Goal: Task Accomplishment & Management: Use online tool/utility

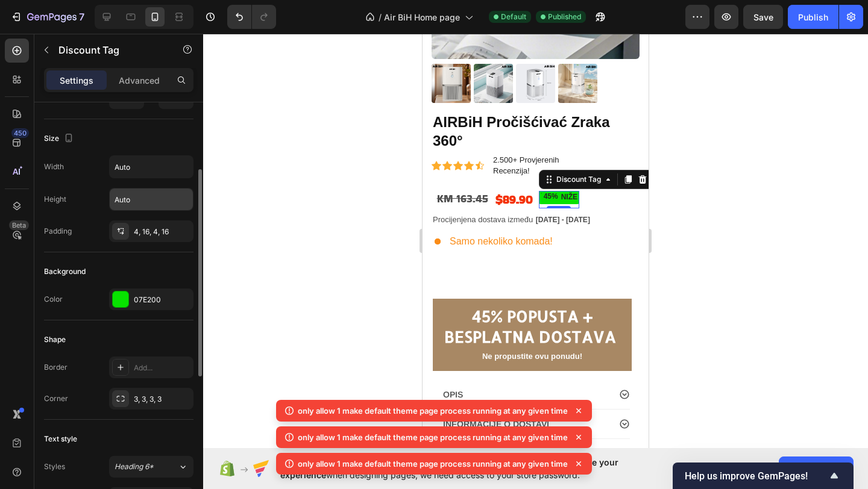
scroll to position [149, 0]
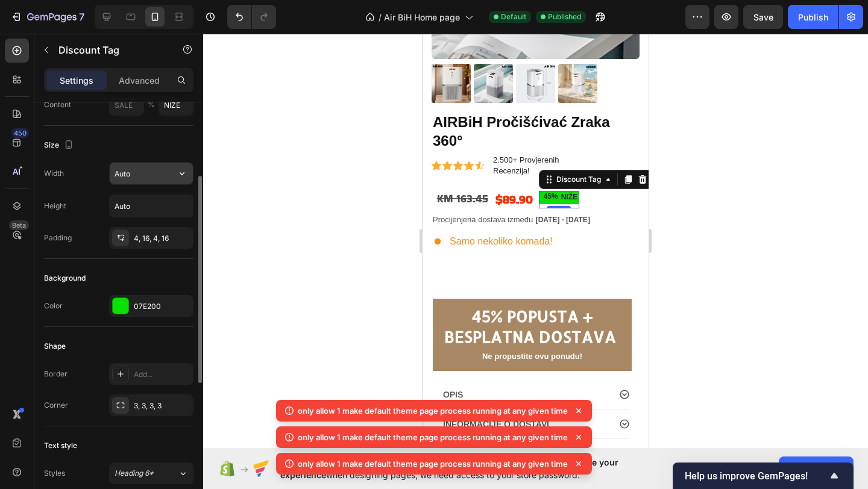
click at [140, 172] on input "Auto" at bounding box center [151, 174] width 83 height 22
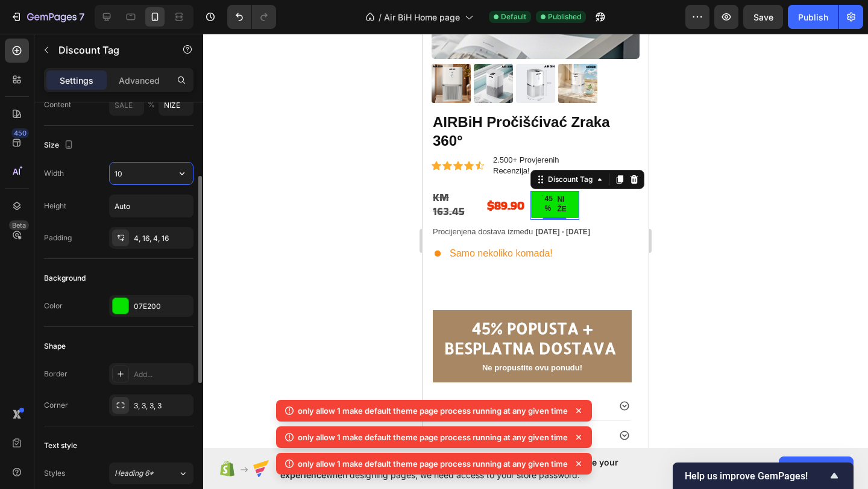
type input "1"
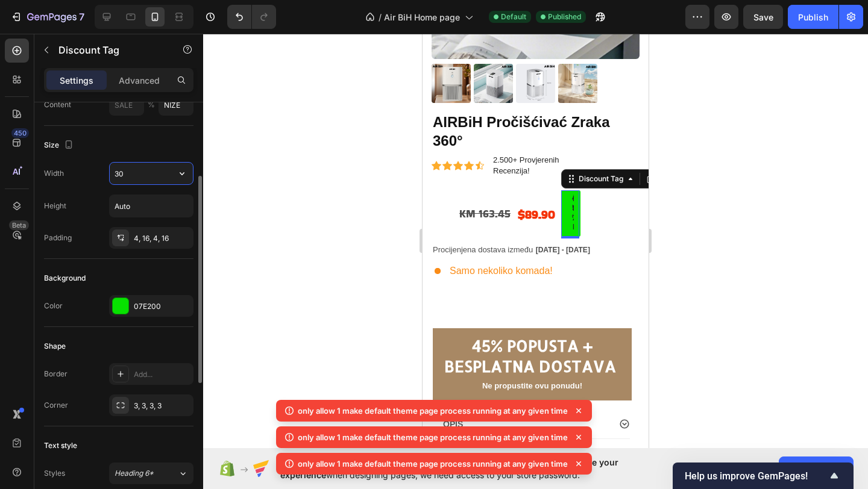
type input "3"
type input "2"
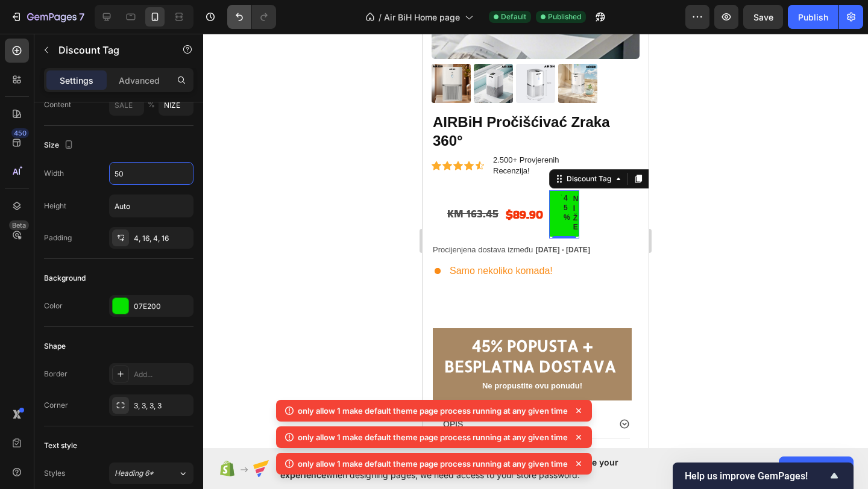
click at [239, 11] on icon "Undo/Redo" at bounding box center [239, 17] width 12 height 12
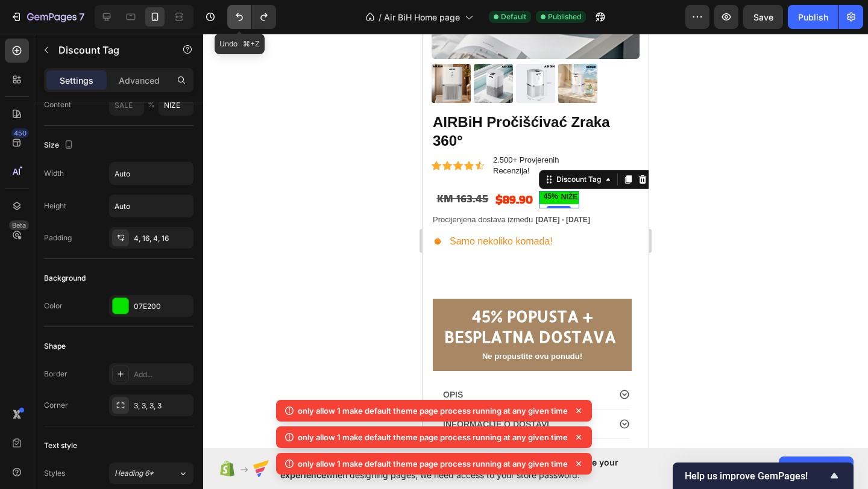
click at [239, 11] on icon "Undo/Redo" at bounding box center [239, 17] width 12 height 12
click at [266, 16] on icon "Undo/Redo" at bounding box center [264, 17] width 12 height 12
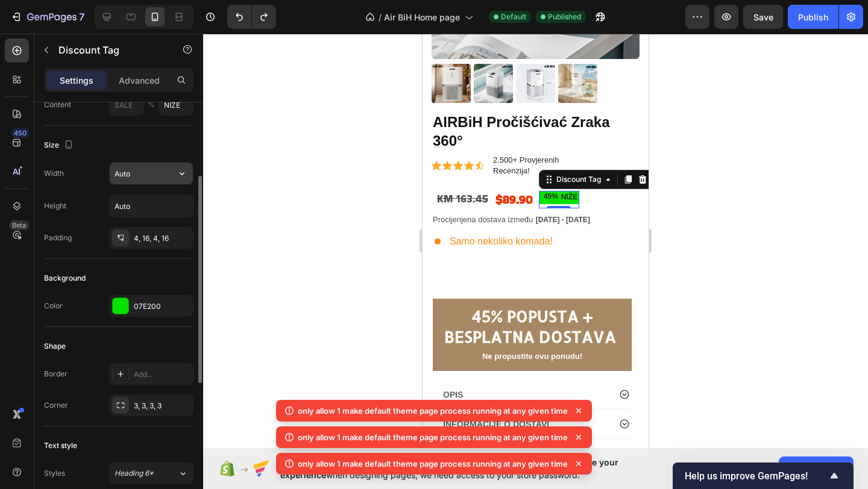
click at [142, 173] on input "Auto" at bounding box center [151, 174] width 83 height 22
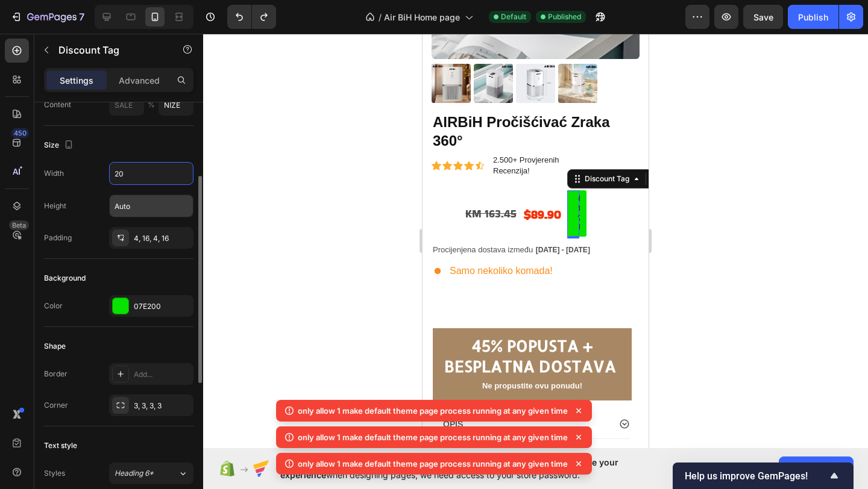
type input "20"
click at [129, 198] on input "Auto" at bounding box center [151, 206] width 83 height 22
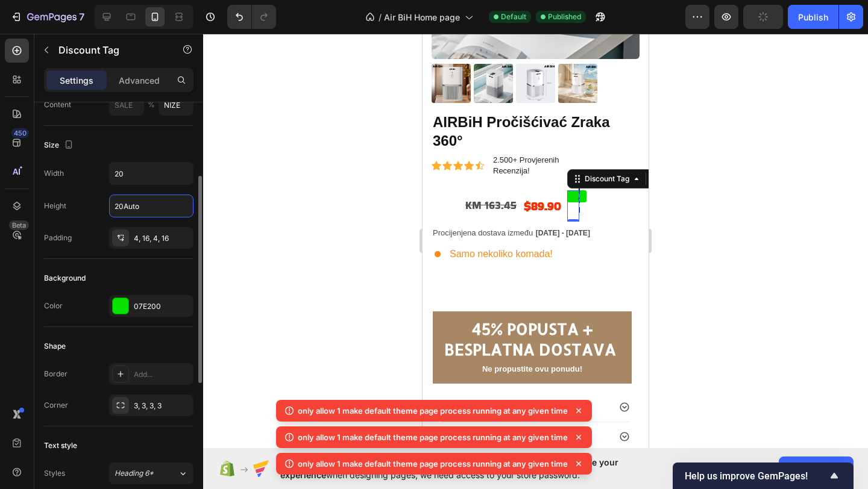
click at [141, 200] on input "20Auto" at bounding box center [151, 206] width 83 height 22
drag, startPoint x: 143, startPoint y: 206, endPoint x: 143, endPoint y: 195, distance: 10.8
click at [143, 206] on input "20Auto" at bounding box center [151, 206] width 83 height 22
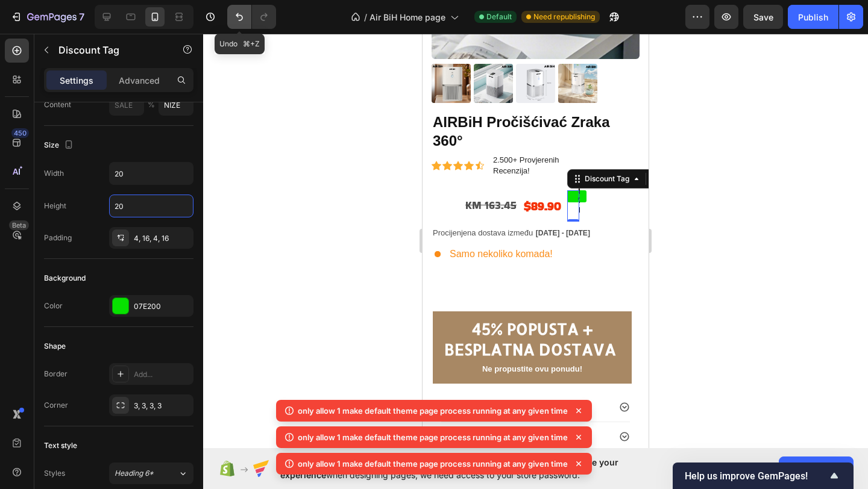
click at [237, 19] on icon "Undo/Redo" at bounding box center [239, 17] width 12 height 12
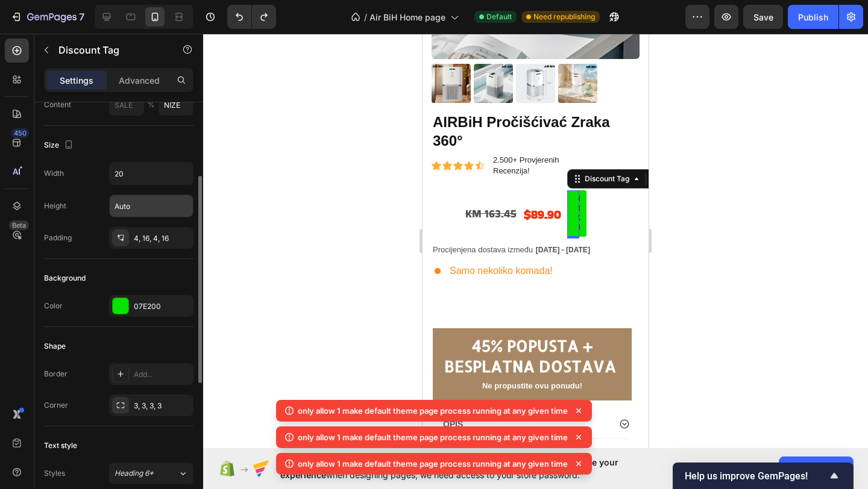
click at [139, 204] on input "Auto" at bounding box center [151, 206] width 83 height 22
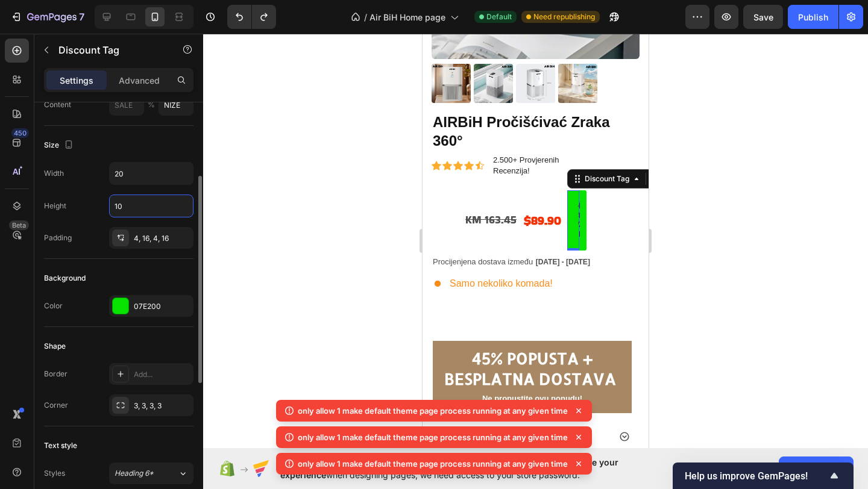
type input "1"
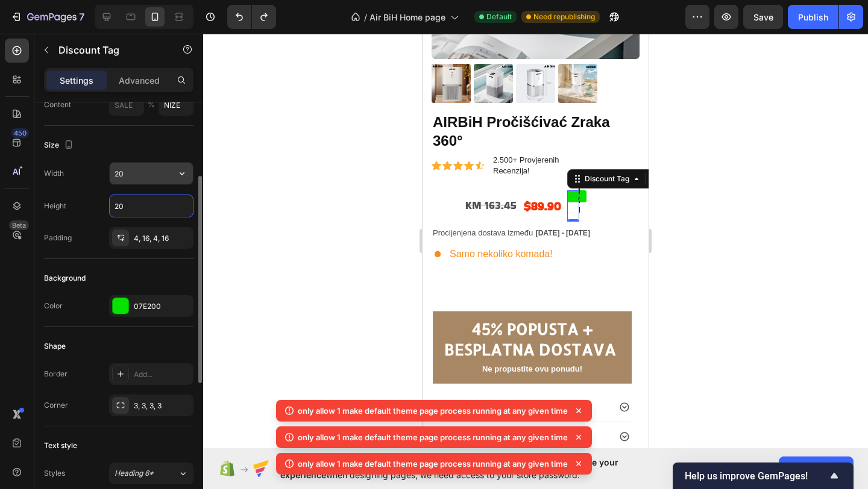
type input "20"
click at [129, 174] on input "20" at bounding box center [151, 174] width 83 height 22
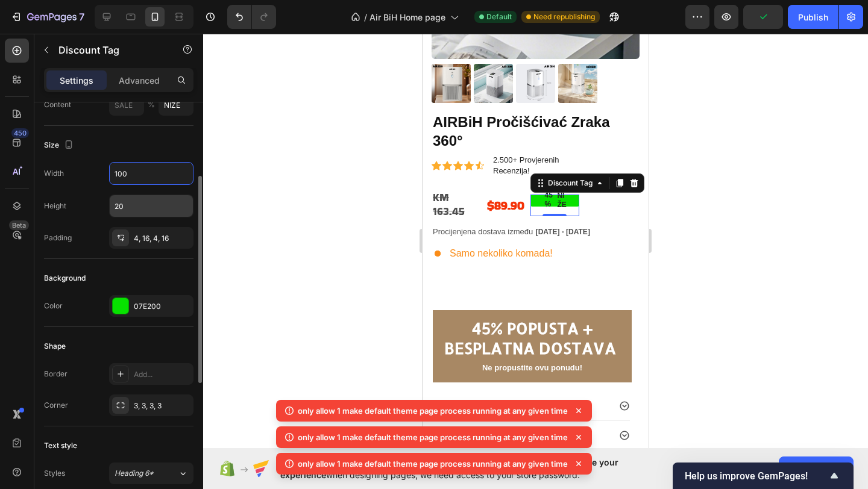
type input "100"
click at [138, 204] on input "20" at bounding box center [151, 206] width 83 height 22
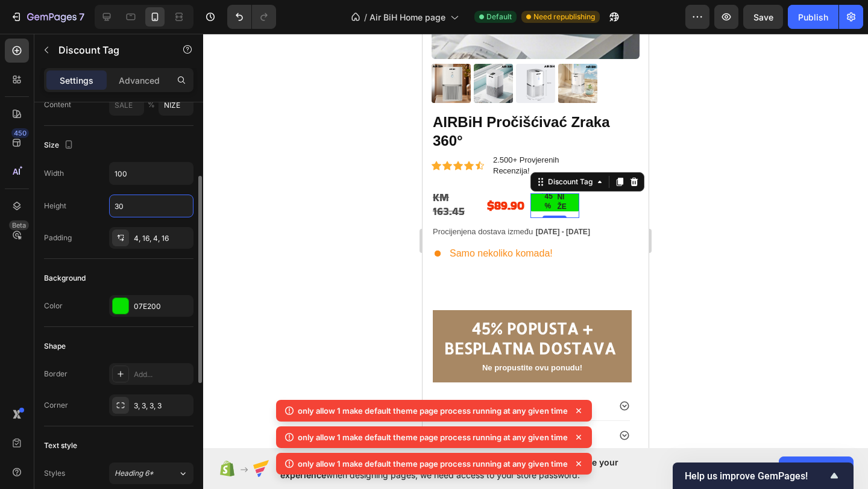
type input "3"
type input "25"
click at [133, 174] on input "100" at bounding box center [151, 174] width 83 height 22
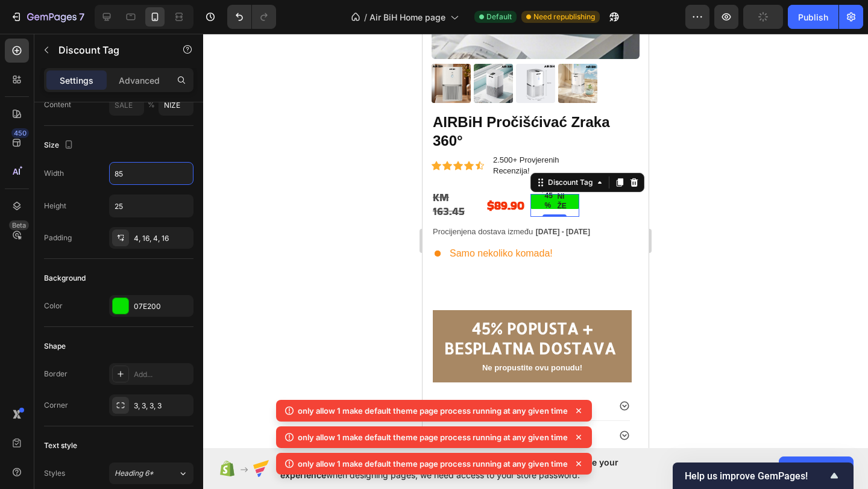
type input "85"
click at [562, 204] on div "NIŽE" at bounding box center [562, 201] width 14 height 22
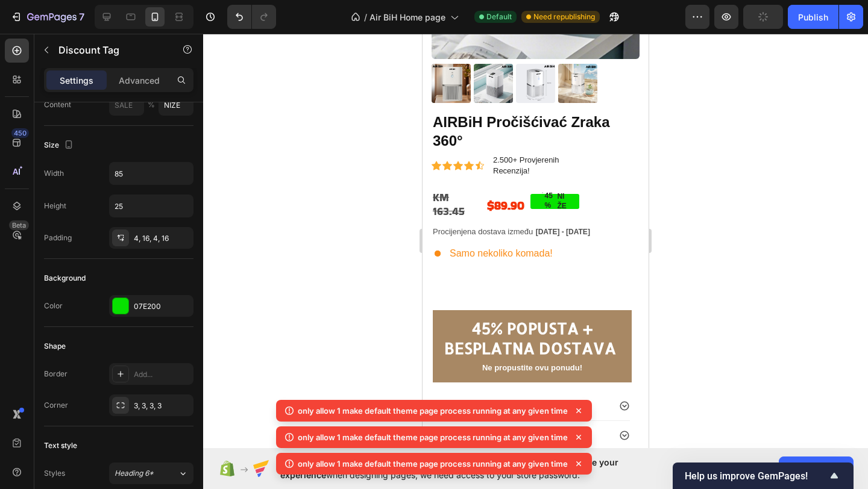
click at [549, 204] on div "45%" at bounding box center [550, 200] width 12 height 21
click at [553, 199] on div "45%" at bounding box center [550, 200] width 12 height 21
click at [566, 205] on p "NIŽE" at bounding box center [562, 201] width 11 height 19
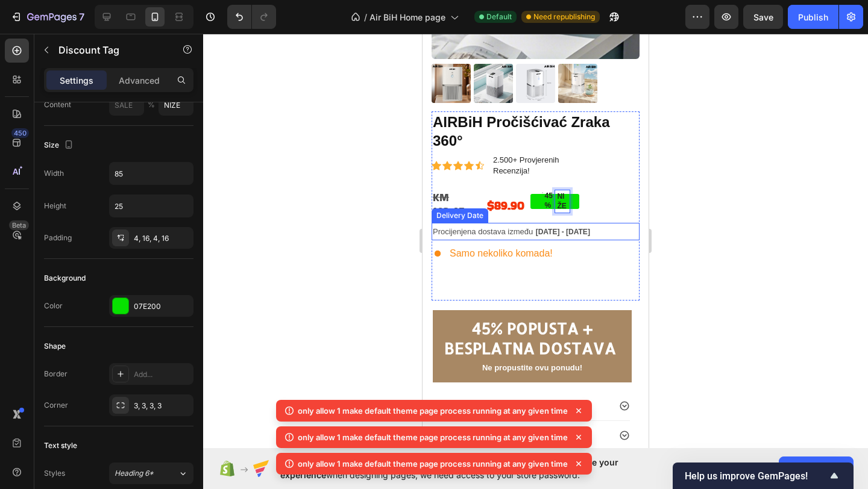
click at [593, 230] on div "Procijenjena dostava između Oct 03 - Oct 18" at bounding box center [536, 231] width 208 height 17
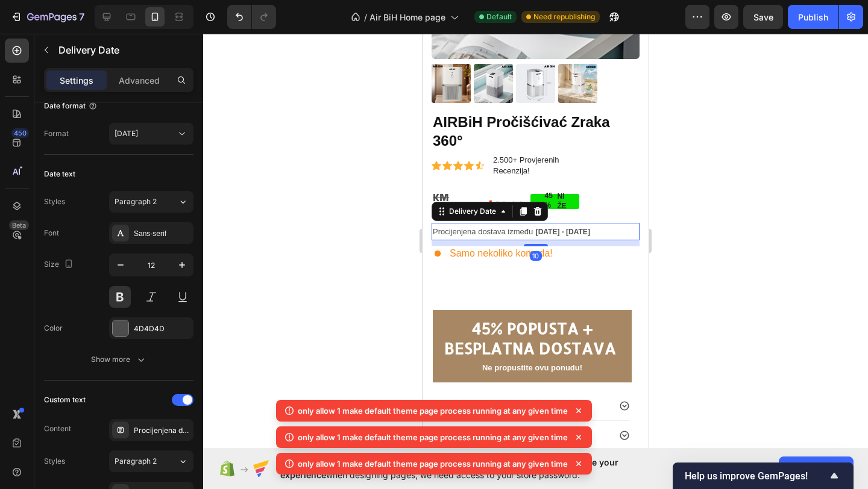
scroll to position [0, 0]
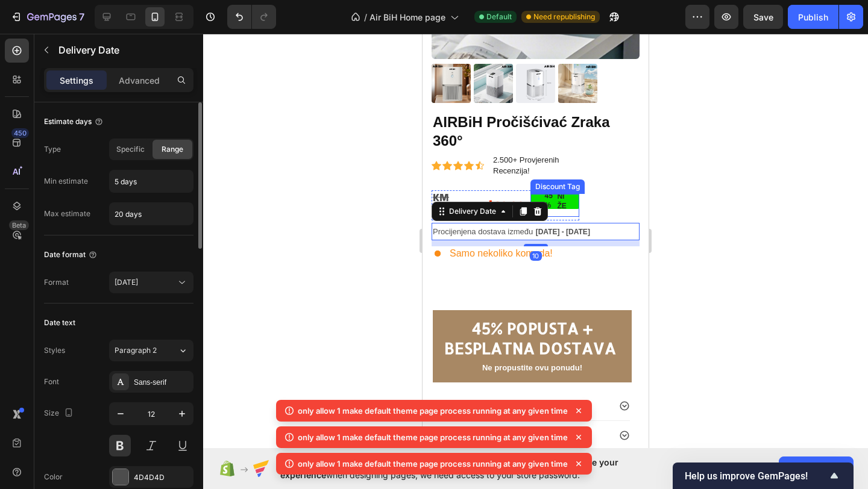
click at [561, 201] on p "NIŽE" at bounding box center [562, 201] width 11 height 19
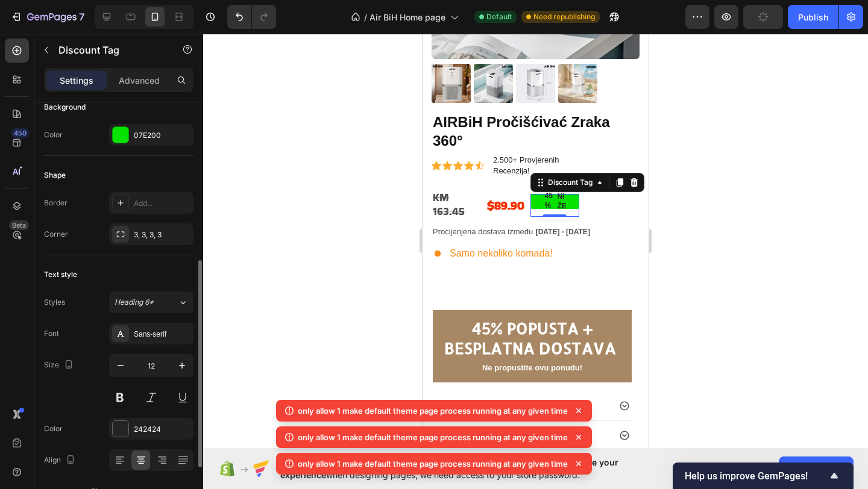
scroll to position [328, 0]
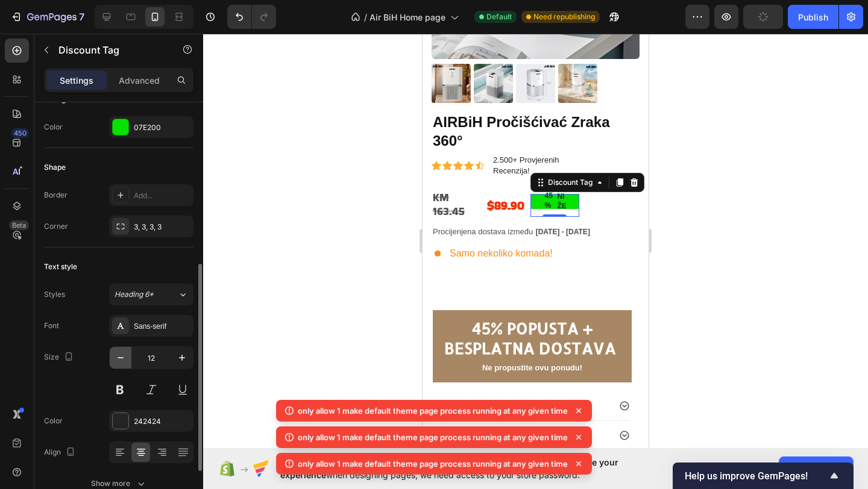
click at [118, 358] on icon "button" at bounding box center [121, 358] width 12 height 12
click at [120, 358] on icon "button" at bounding box center [121, 357] width 6 height 1
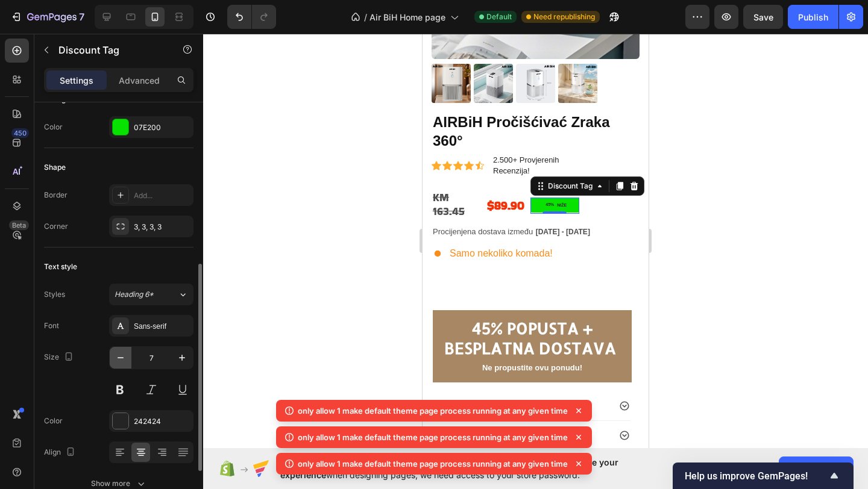
click at [120, 358] on icon "button" at bounding box center [121, 357] width 6 height 1
click at [174, 357] on button "button" at bounding box center [182, 358] width 22 height 22
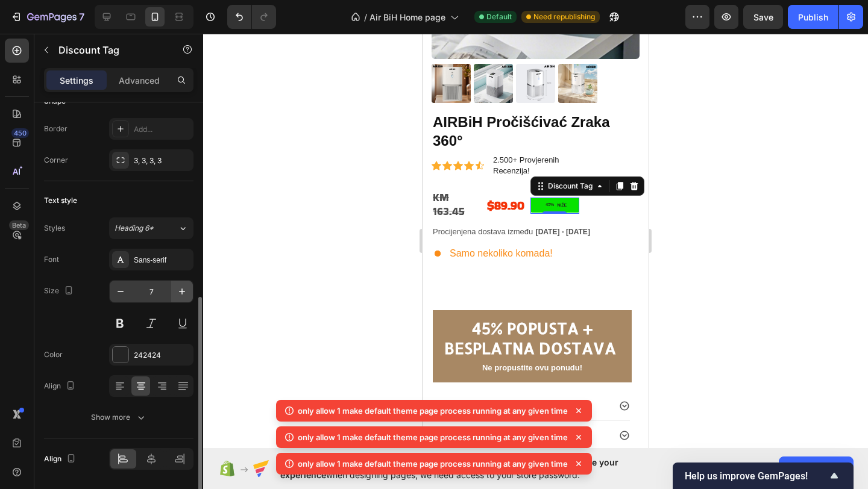
scroll to position [402, 0]
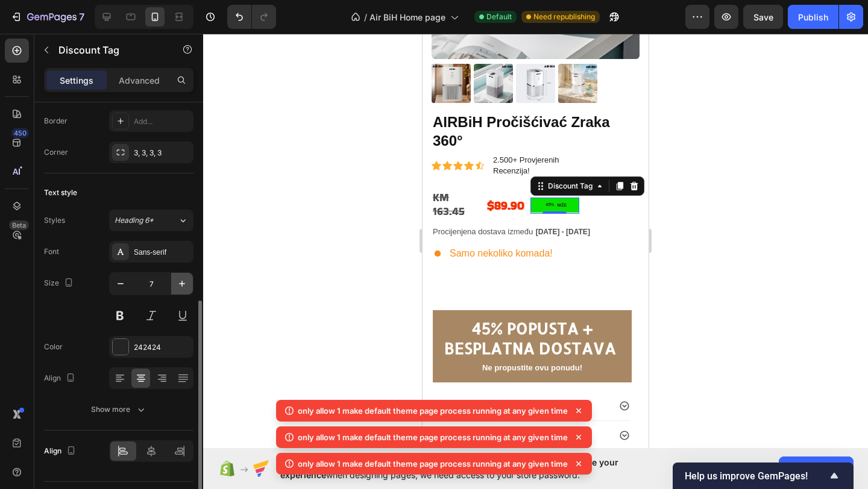
click at [183, 274] on button "button" at bounding box center [182, 284] width 22 height 22
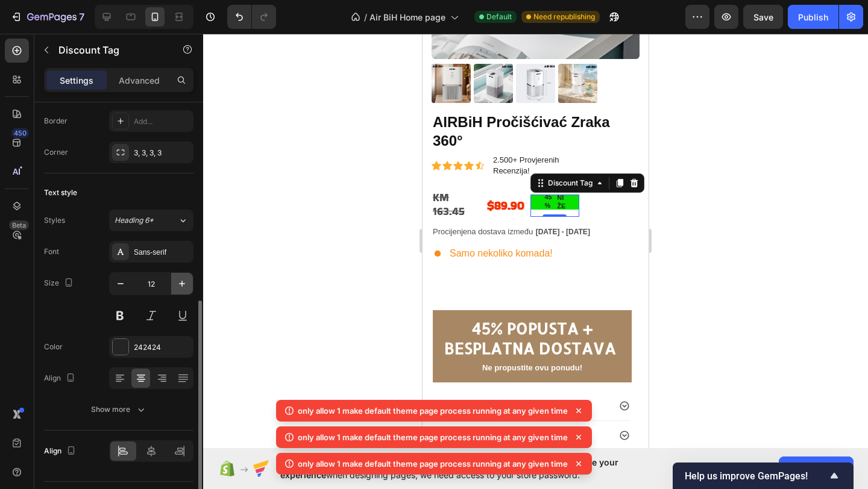
click at [183, 274] on button "button" at bounding box center [182, 284] width 22 height 22
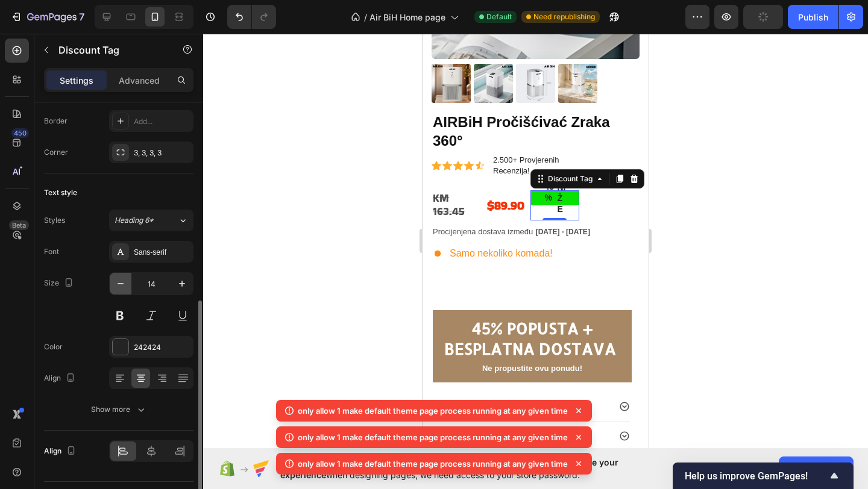
click at [118, 284] on icon "button" at bounding box center [121, 284] width 12 height 12
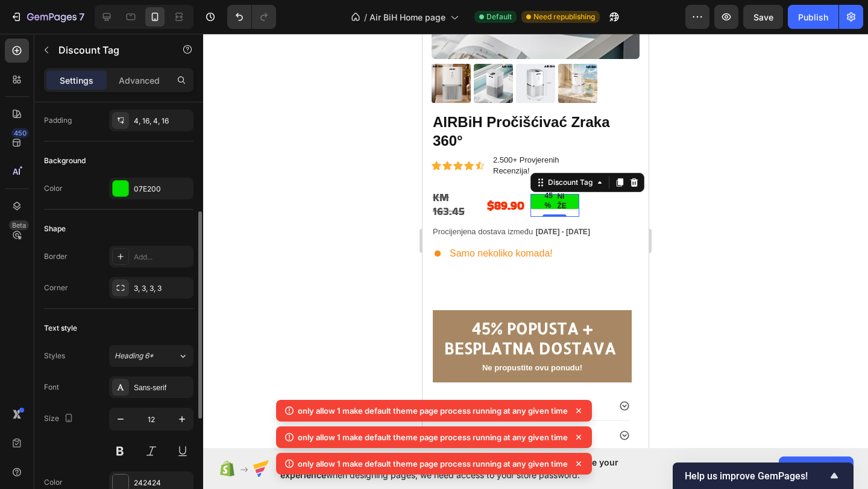
scroll to position [251, 0]
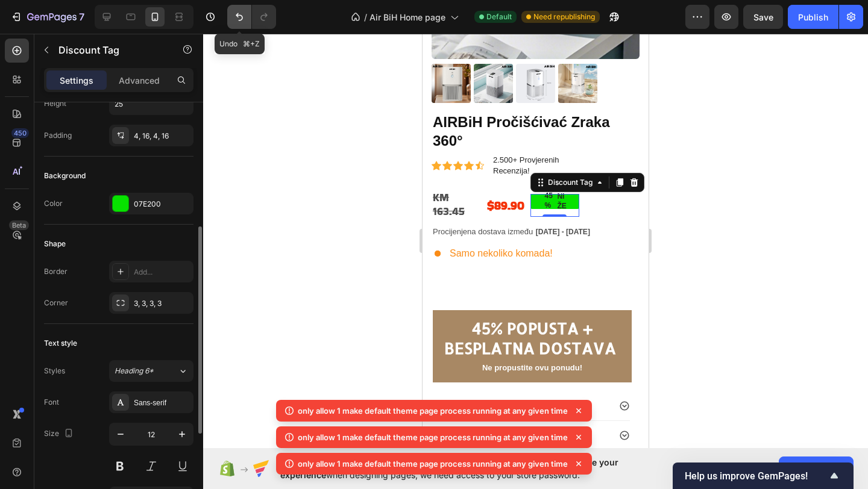
click at [236, 13] on icon "Undo/Redo" at bounding box center [239, 17] width 12 height 12
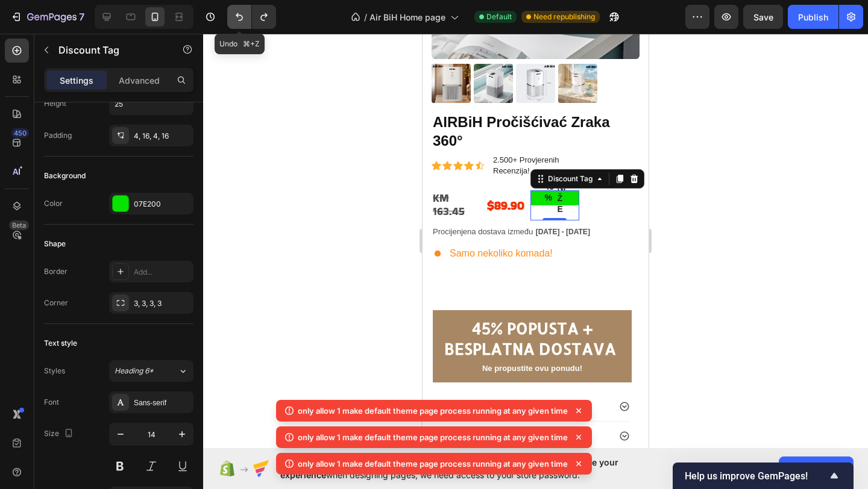
click at [236, 13] on icon "Undo/Redo" at bounding box center [239, 17] width 12 height 12
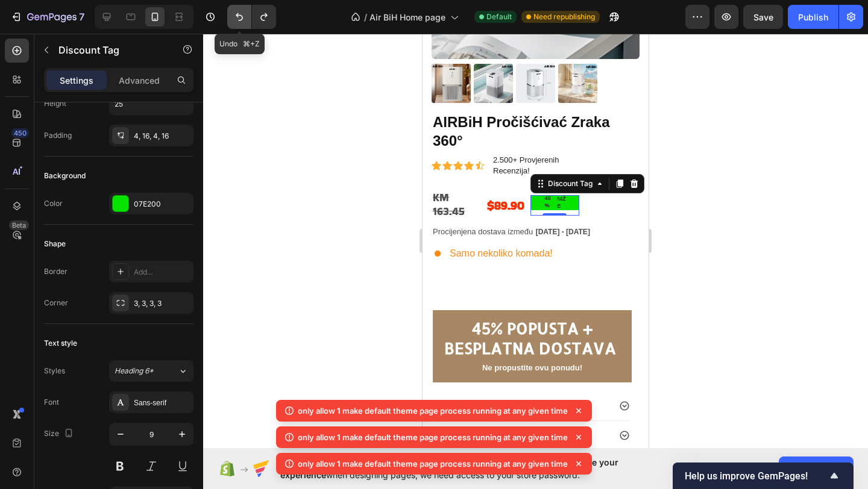
click at [236, 13] on icon "Undo/Redo" at bounding box center [239, 17] width 12 height 12
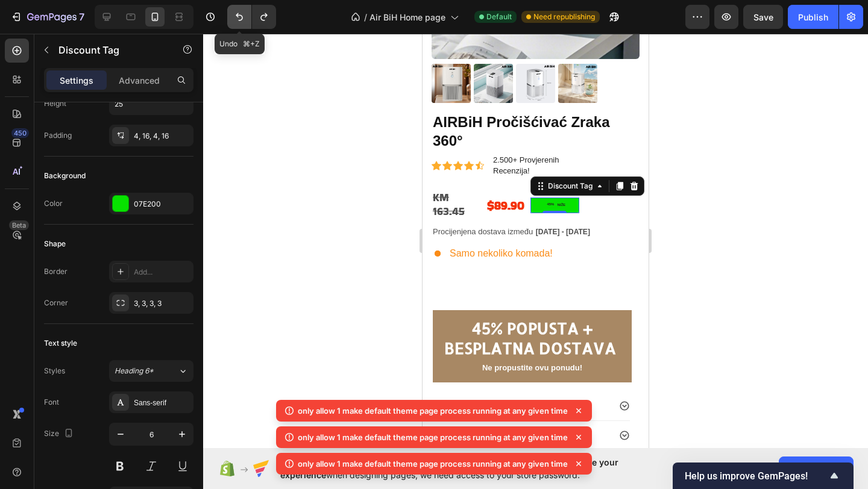
click at [236, 13] on icon "Undo/Redo" at bounding box center [239, 17] width 12 height 12
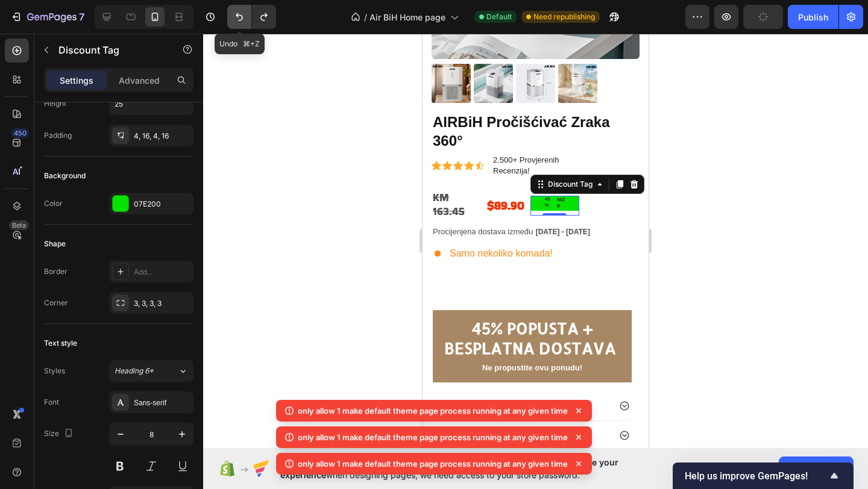
click at [236, 13] on icon "Undo/Redo" at bounding box center [239, 17] width 12 height 12
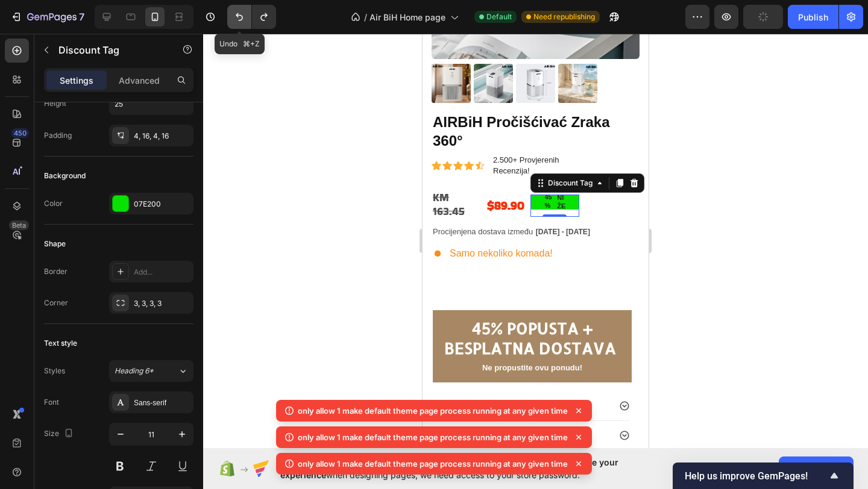
click at [236, 13] on icon "Undo/Redo" at bounding box center [239, 17] width 12 height 12
type input "12"
click at [236, 13] on icon "Undo/Redo" at bounding box center [239, 17] width 12 height 12
type input "100"
click at [236, 13] on icon "Undo/Redo" at bounding box center [239, 17] width 12 height 12
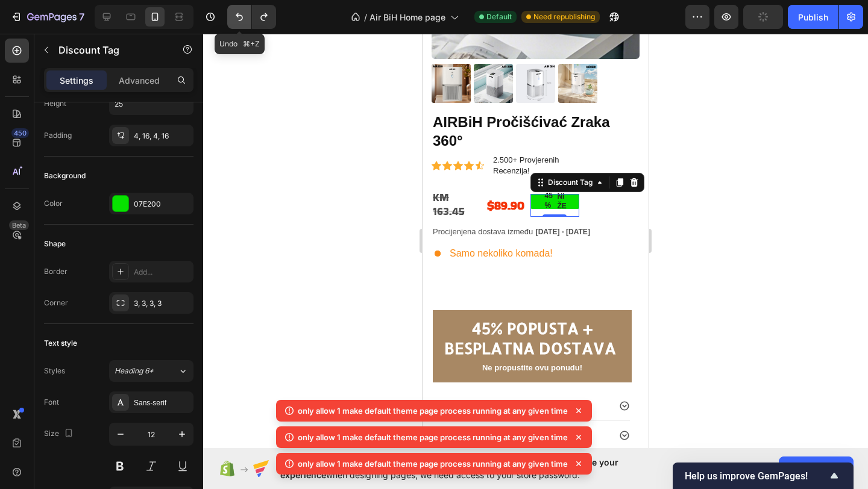
type input "20"
click at [236, 13] on icon "Undo/Redo" at bounding box center [239, 17] width 12 height 12
type input "20"
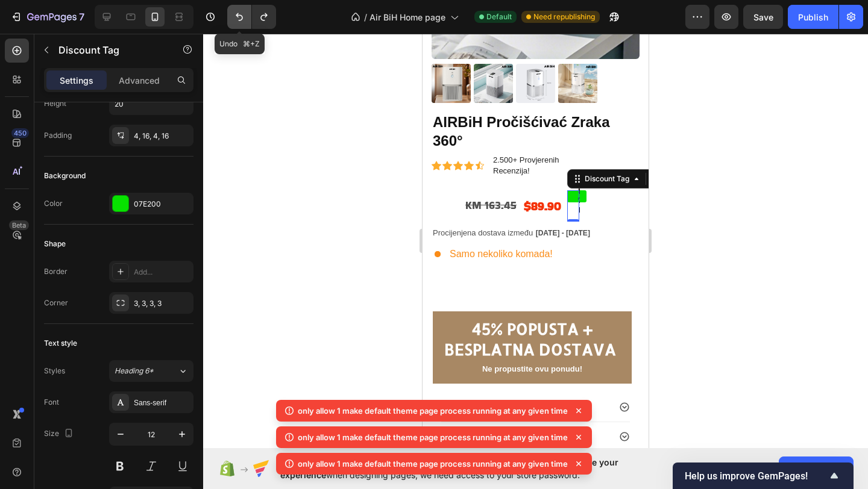
click at [236, 13] on icon "Undo/Redo" at bounding box center [239, 17] width 12 height 12
type input "Auto"
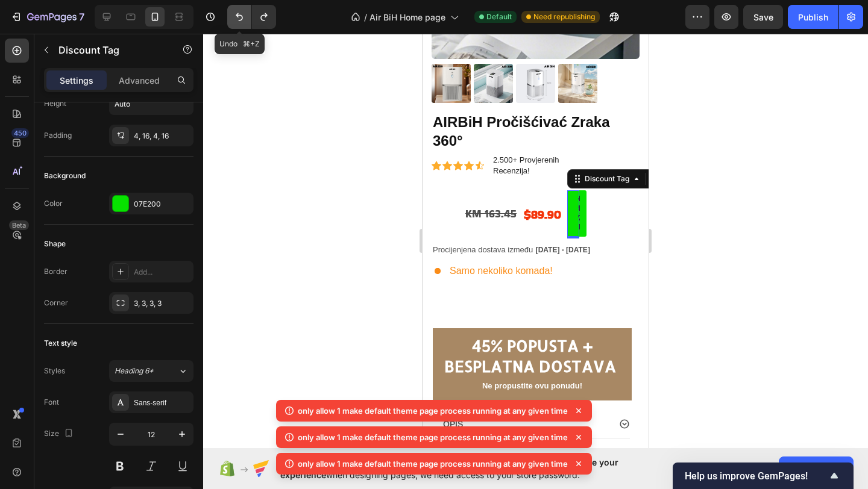
click at [236, 13] on icon "Undo/Redo" at bounding box center [239, 17] width 12 height 12
type input "Auto"
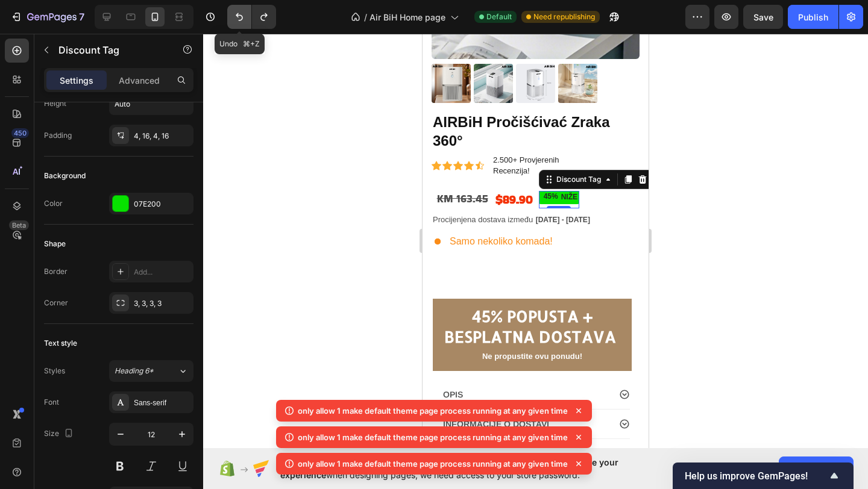
click at [236, 13] on icon "Undo/Redo" at bounding box center [239, 17] width 12 height 12
click at [256, 20] on button "Undo/Redo" at bounding box center [264, 17] width 24 height 24
click at [269, 94] on div at bounding box center [535, 262] width 665 height 456
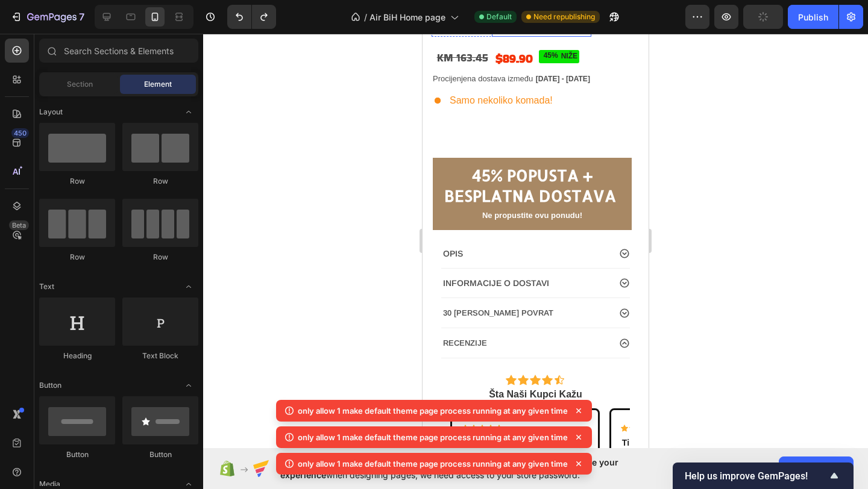
scroll to position [307, 0]
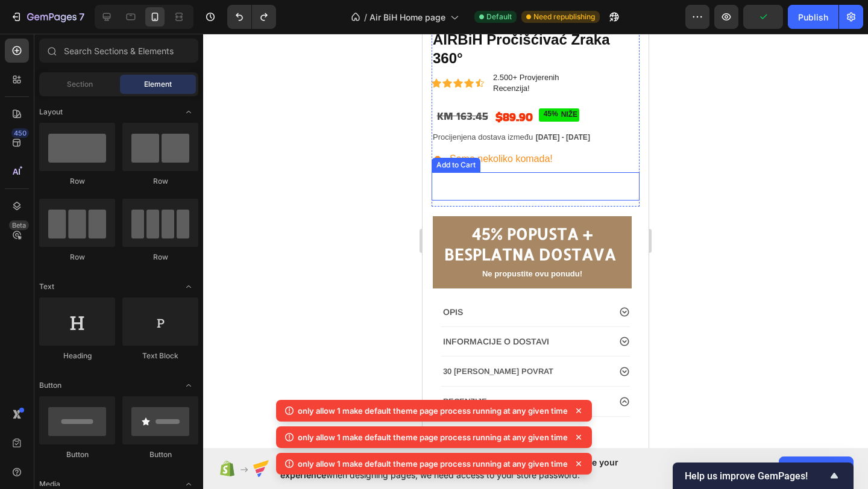
click at [474, 180] on button "Out of stock" at bounding box center [536, 186] width 208 height 28
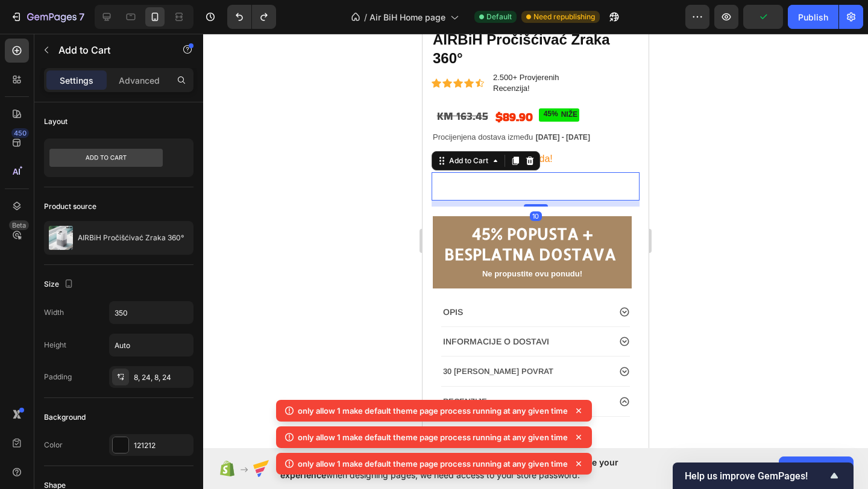
click at [579, 414] on icon at bounding box center [579, 411] width 12 height 12
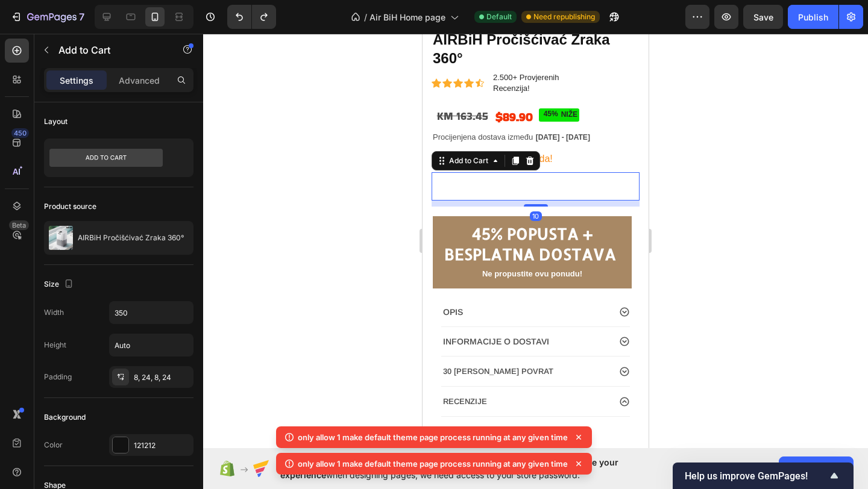
click at [580, 439] on icon at bounding box center [578, 437] width 5 height 5
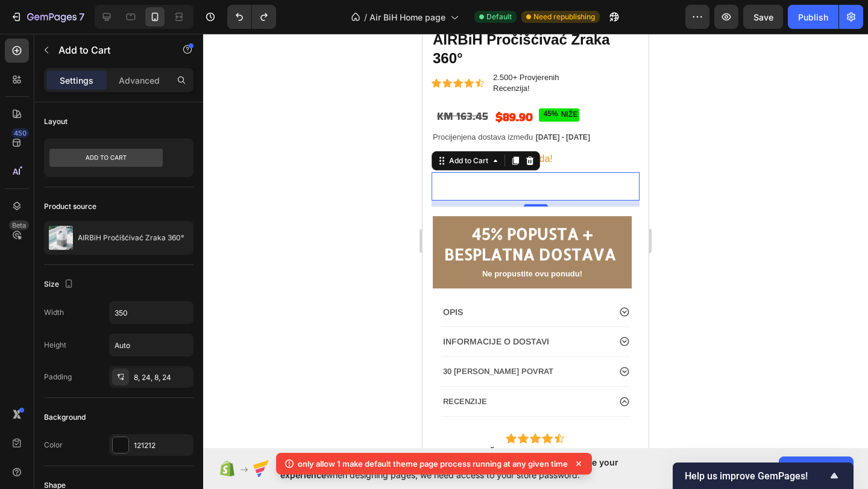
click at [580, 466] on icon at bounding box center [579, 464] width 12 height 12
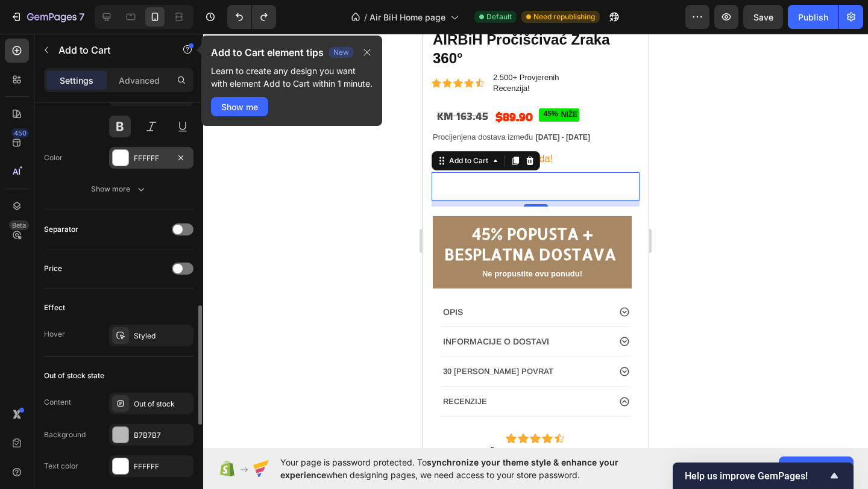
scroll to position [764, 0]
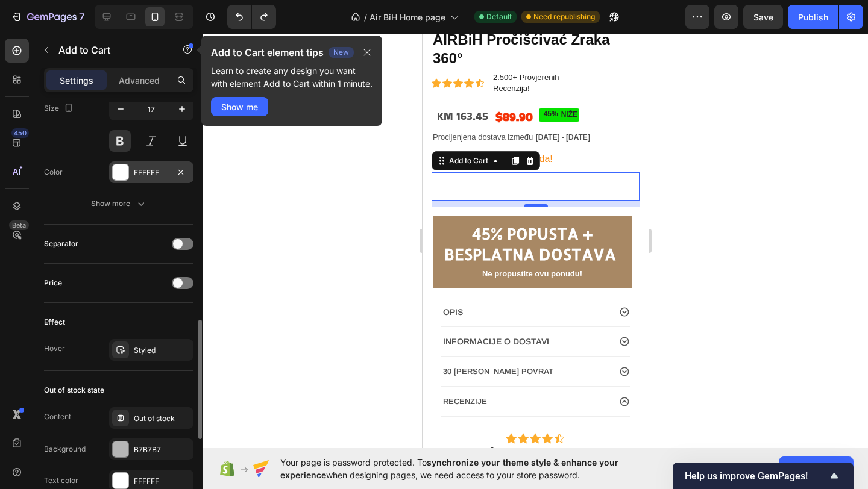
click at [122, 174] on div at bounding box center [121, 173] width 16 height 16
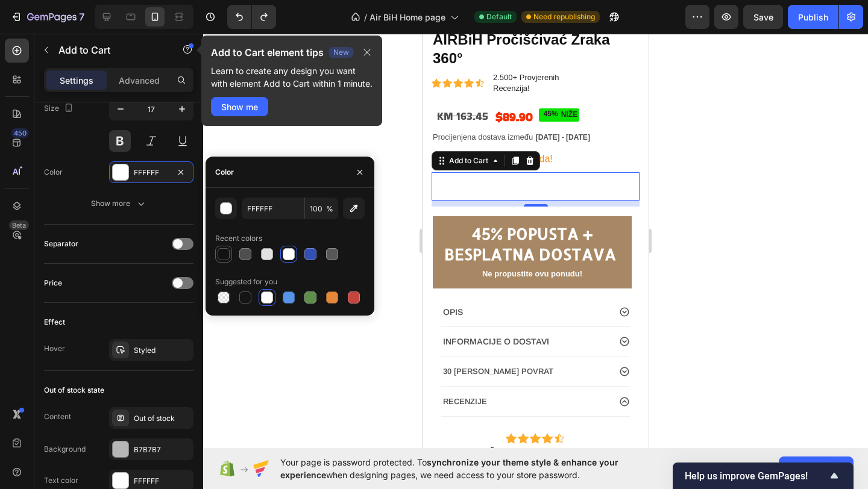
click at [221, 259] on div at bounding box center [224, 254] width 12 height 12
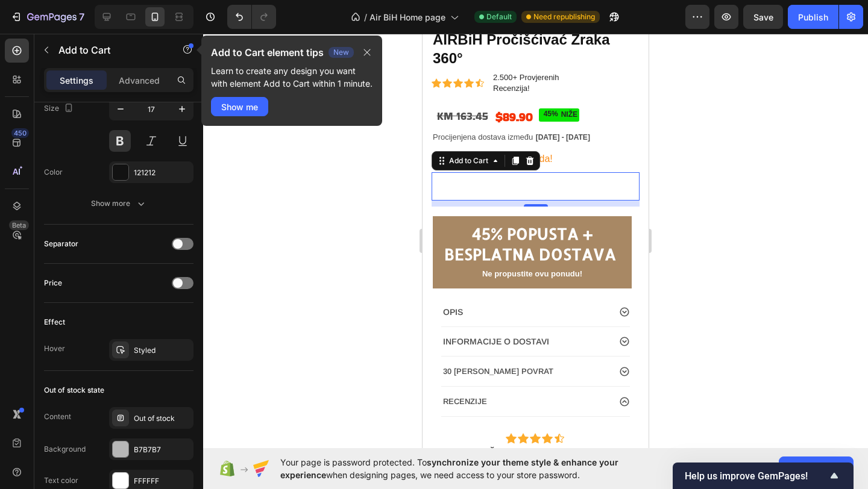
click at [486, 188] on button "Out of stock" at bounding box center [536, 186] width 208 height 28
click at [459, 176] on button "Out of stock" at bounding box center [536, 186] width 208 height 28
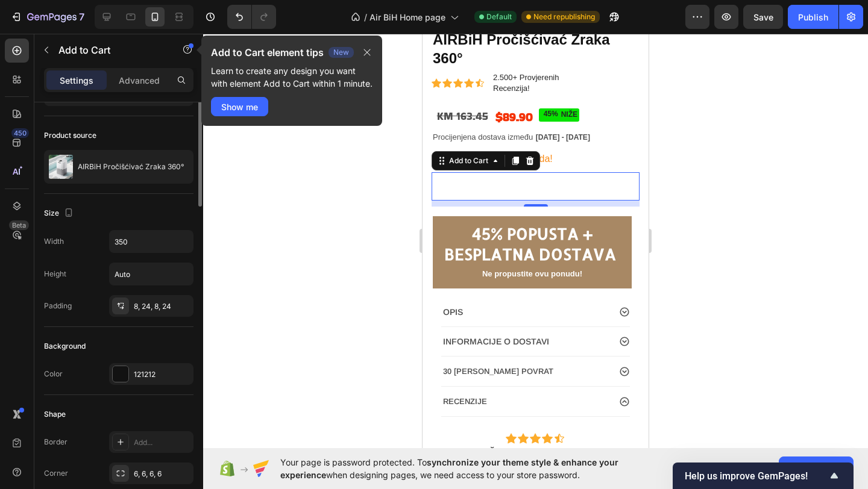
scroll to position [44, 0]
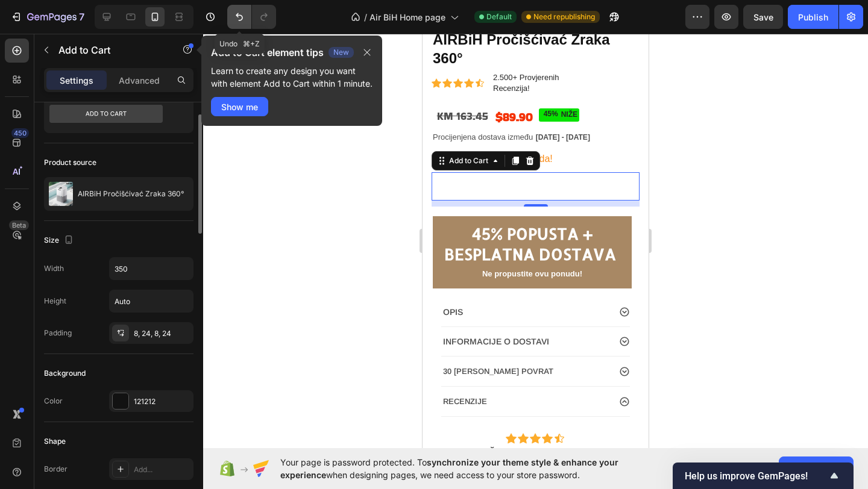
click at [246, 18] on button "Undo/Redo" at bounding box center [239, 17] width 24 height 24
click at [459, 187] on button "Out of stock" at bounding box center [536, 186] width 208 height 28
click at [535, 182] on div "Out of stock" at bounding box center [536, 186] width 60 height 19
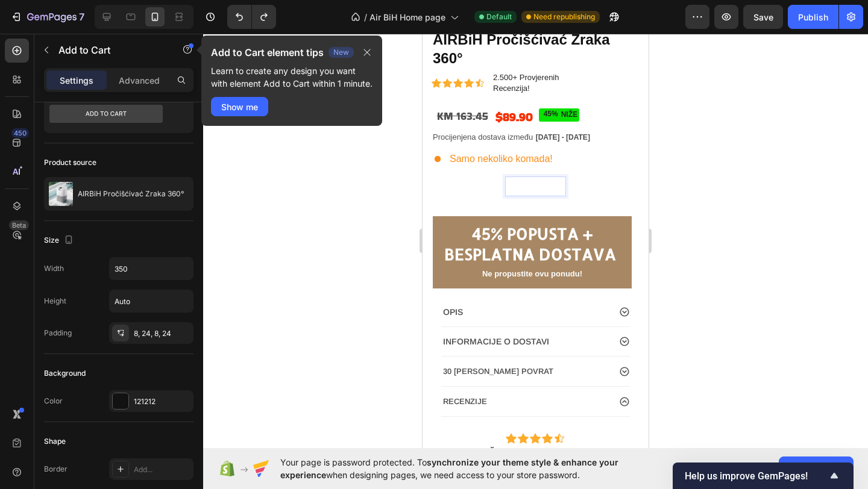
click at [478, 187] on button "Out of stock" at bounding box center [536, 186] width 208 height 28
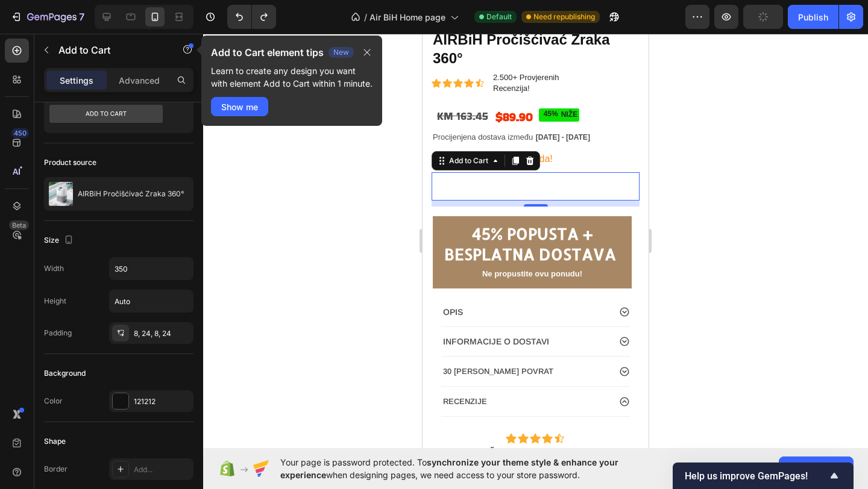
click at [474, 187] on button "Out of stock" at bounding box center [536, 186] width 208 height 28
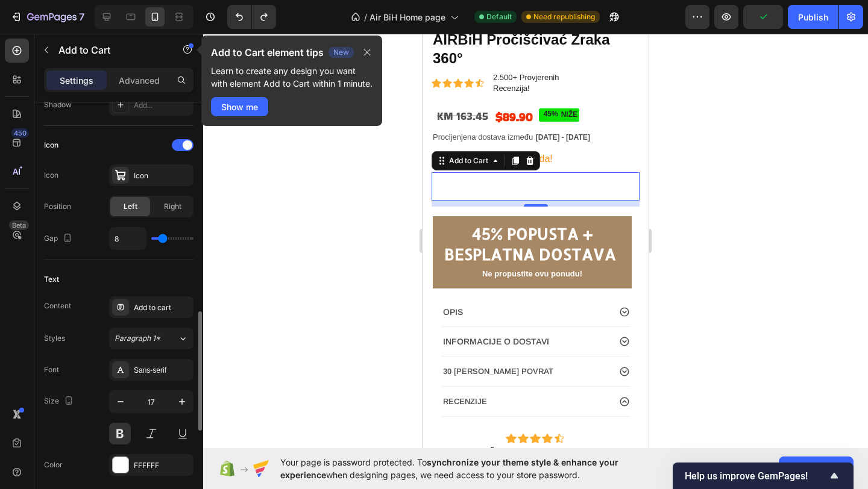
scroll to position [530, 0]
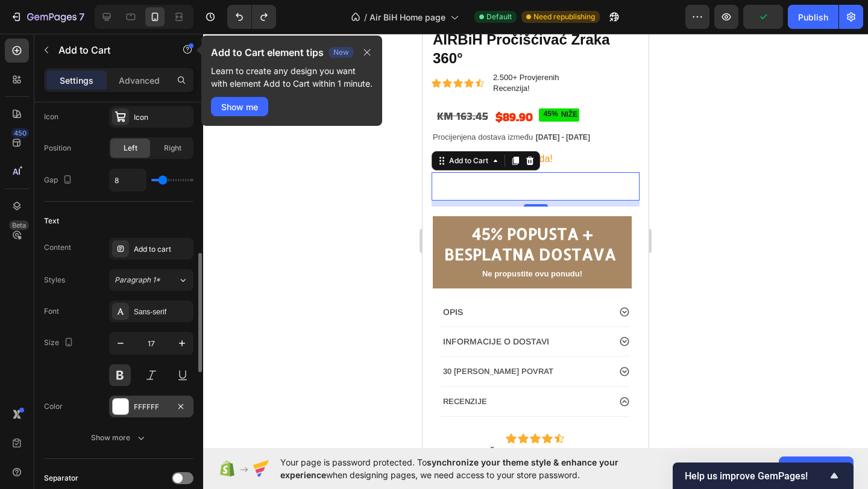
click at [121, 411] on div at bounding box center [121, 407] width 16 height 16
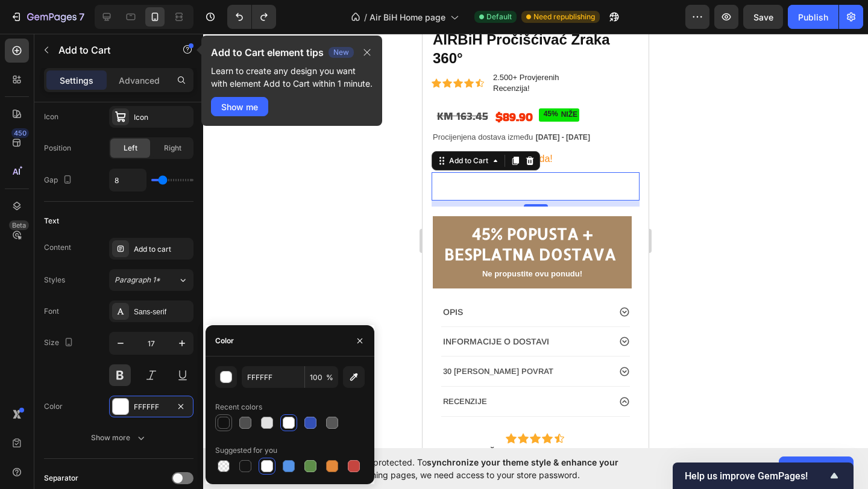
click at [224, 429] on div at bounding box center [223, 423] width 14 height 14
click at [68, 389] on div "Font Sans-serif Size 17 Color 121212 Show more" at bounding box center [118, 375] width 149 height 148
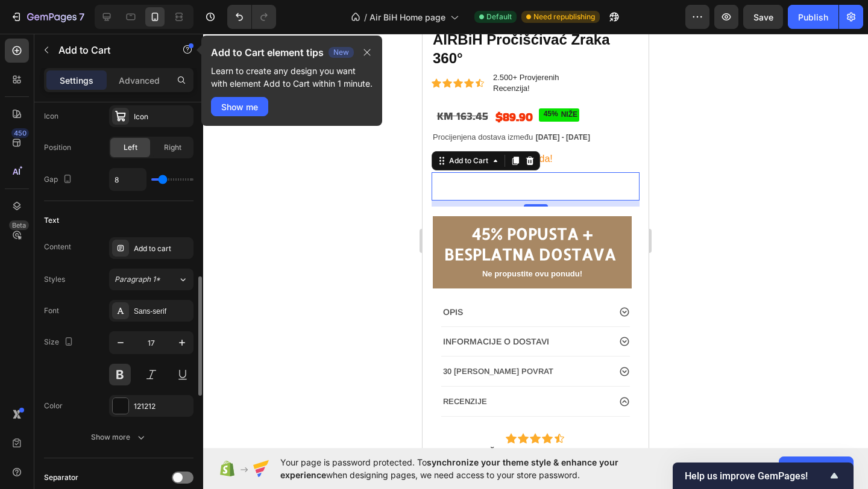
scroll to position [548, 0]
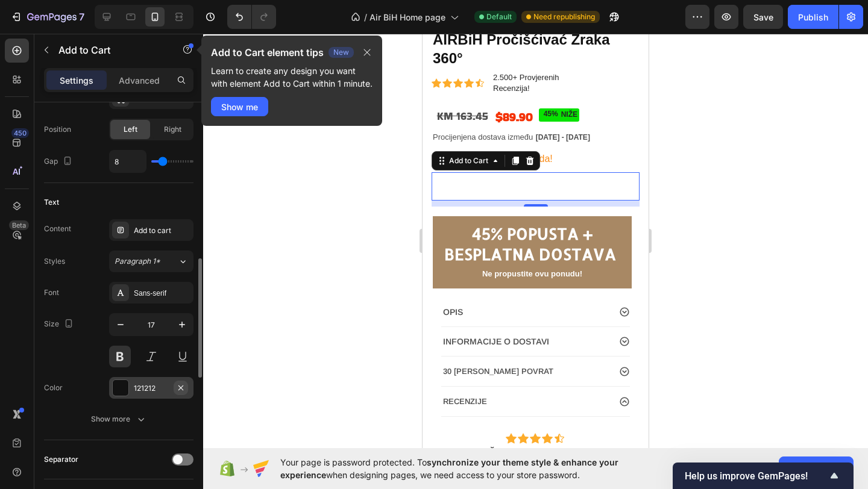
click at [181, 388] on icon "button" at bounding box center [180, 387] width 5 height 5
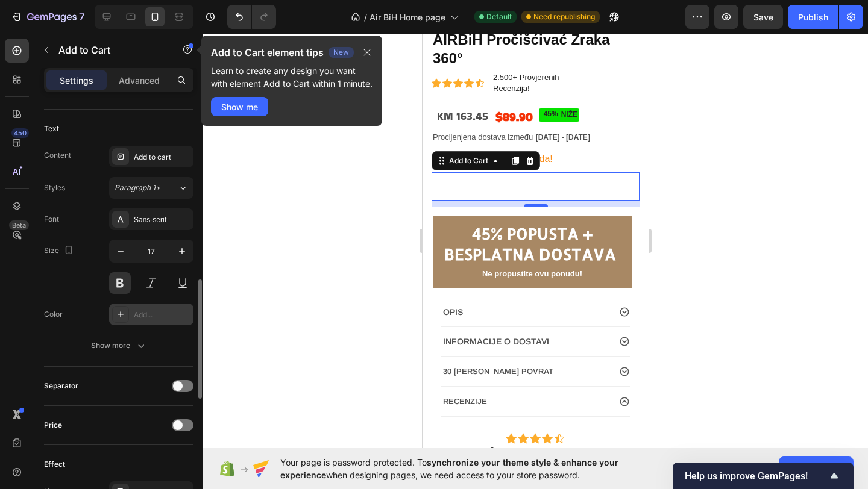
click at [124, 309] on div at bounding box center [120, 314] width 17 height 17
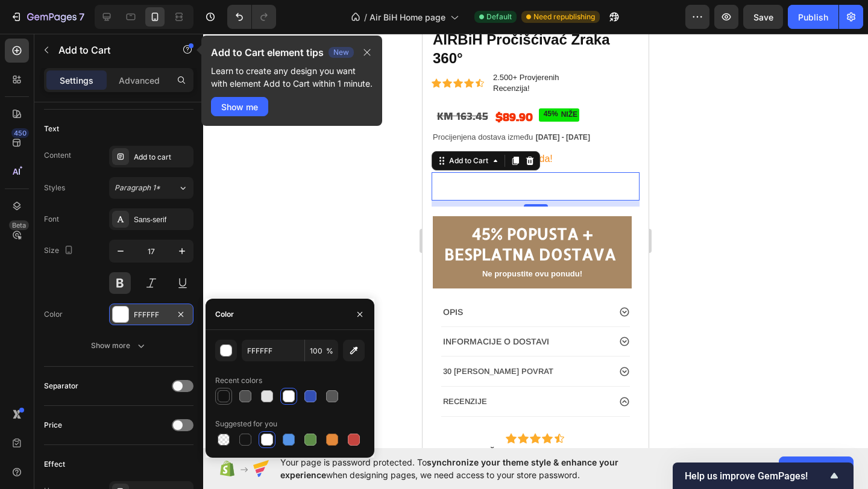
click at [223, 398] on div at bounding box center [224, 397] width 12 height 12
click at [282, 397] on div at bounding box center [288, 396] width 14 height 14
type input "FFFFFF"
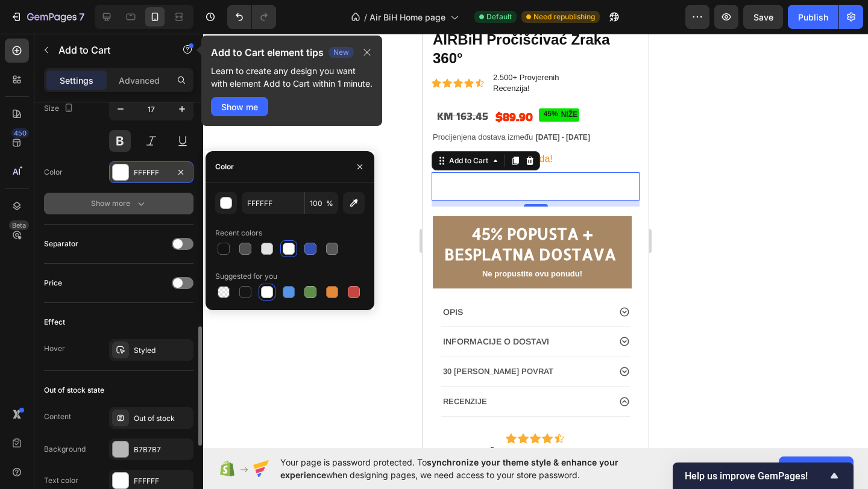
scroll to position [797, 0]
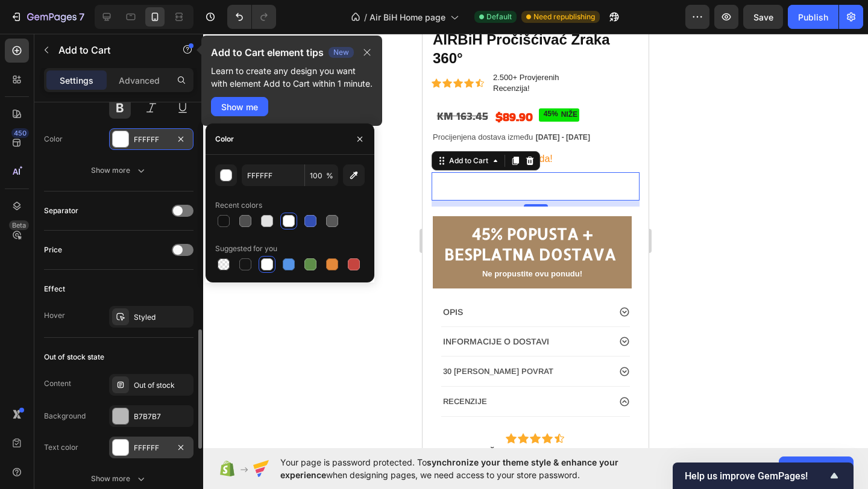
click at [119, 450] on div at bounding box center [121, 448] width 16 height 16
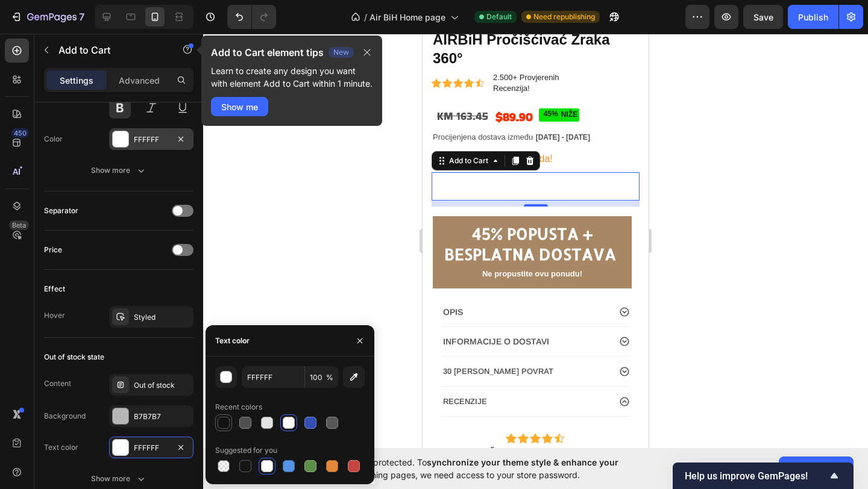
click at [216, 427] on div at bounding box center [223, 423] width 14 height 14
click at [289, 424] on div at bounding box center [289, 423] width 12 height 12
type input "FFFFFF"
click at [77, 359] on div "Out of stock state" at bounding box center [74, 357] width 60 height 11
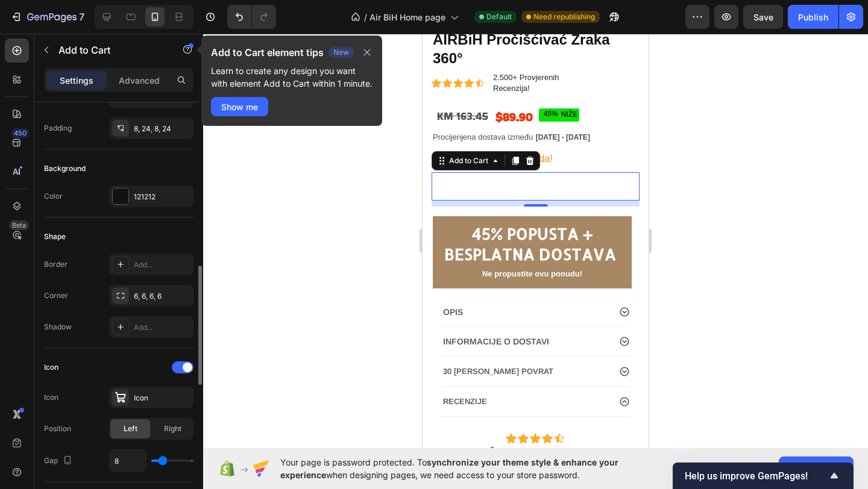
scroll to position [321, 0]
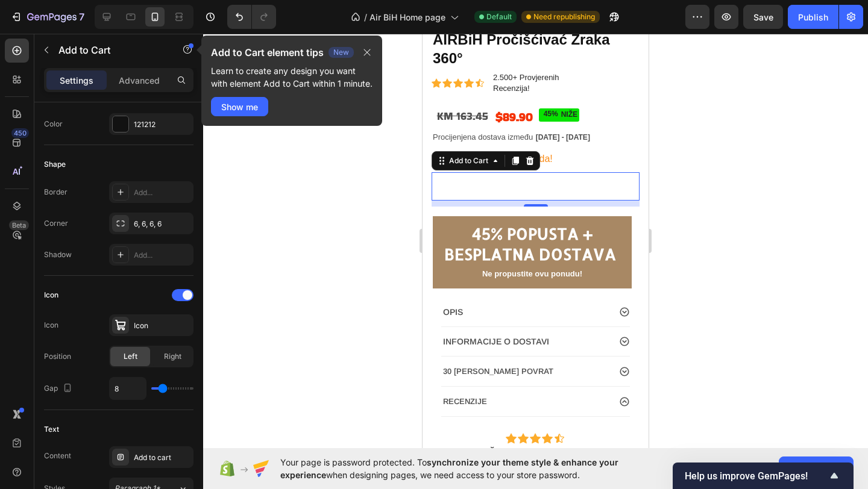
click at [468, 186] on button "Out of stock" at bounding box center [536, 186] width 208 height 28
click at [368, 53] on icon "button" at bounding box center [367, 53] width 10 height 10
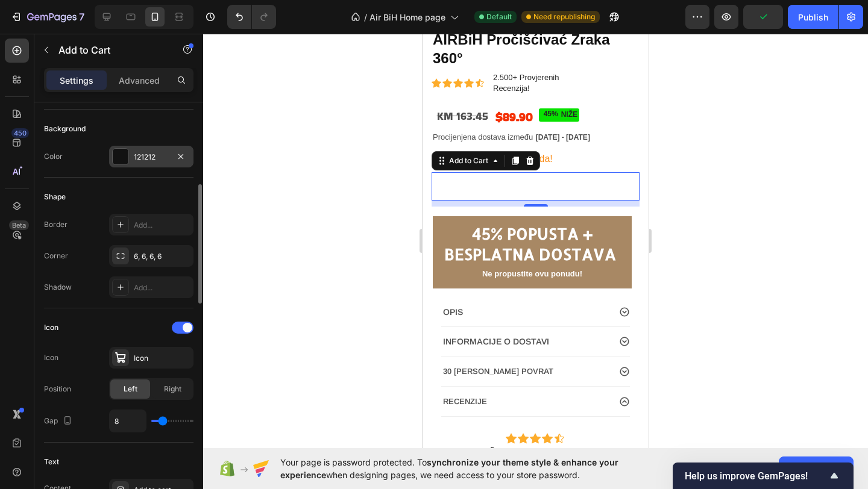
scroll to position [215, 0]
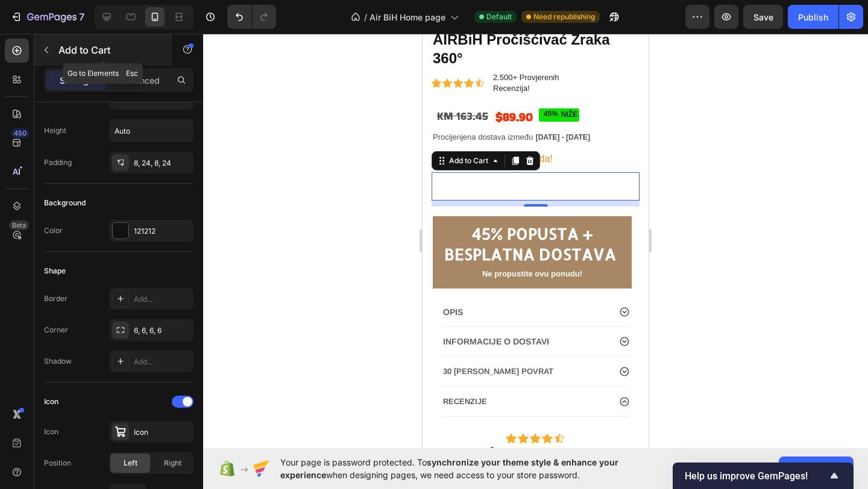
click at [46, 48] on icon "button" at bounding box center [47, 50] width 4 height 7
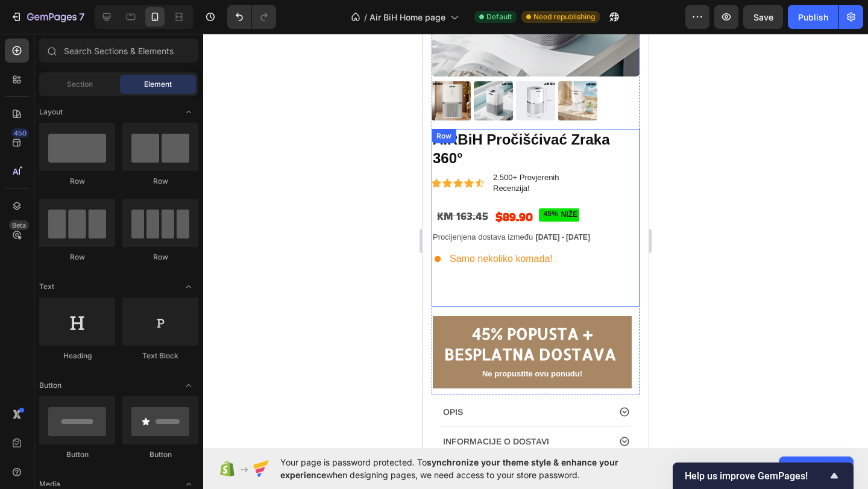
scroll to position [190, 0]
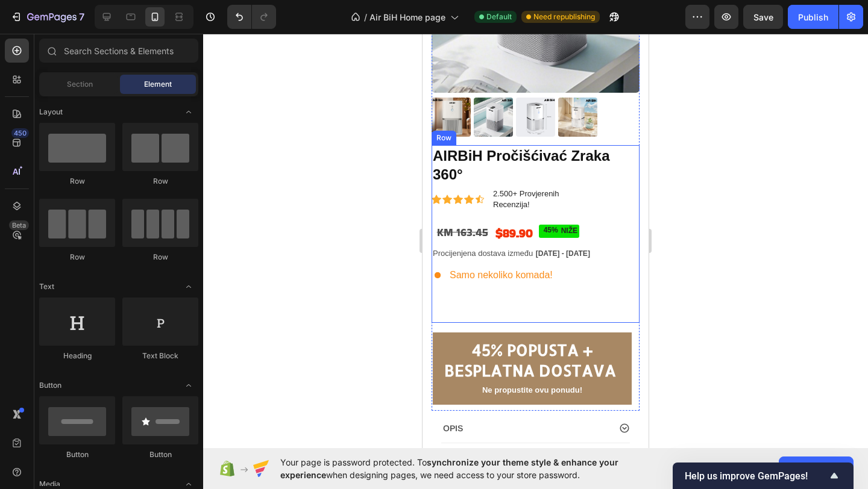
click at [631, 220] on div "AIRBiH Pročišćivać Zraka 360° Product Title Icon Icon Icon Icon Icon Icon List …" at bounding box center [536, 234] width 208 height 178
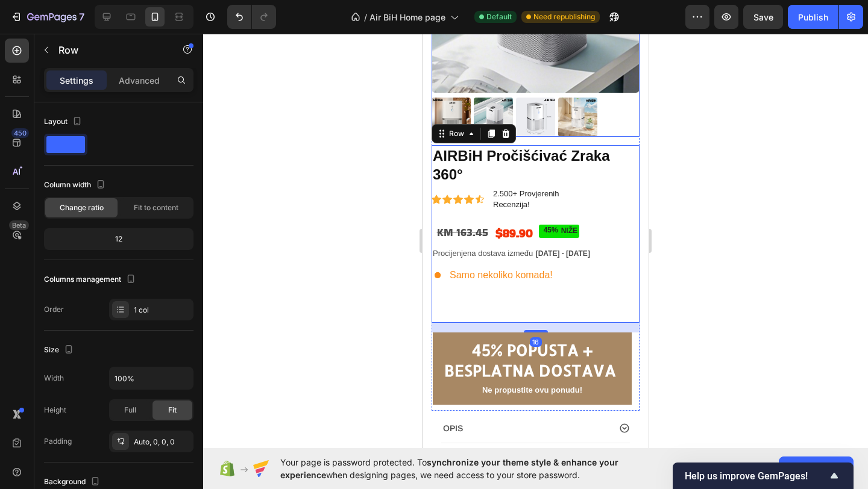
click at [631, 108] on div at bounding box center [536, 117] width 208 height 39
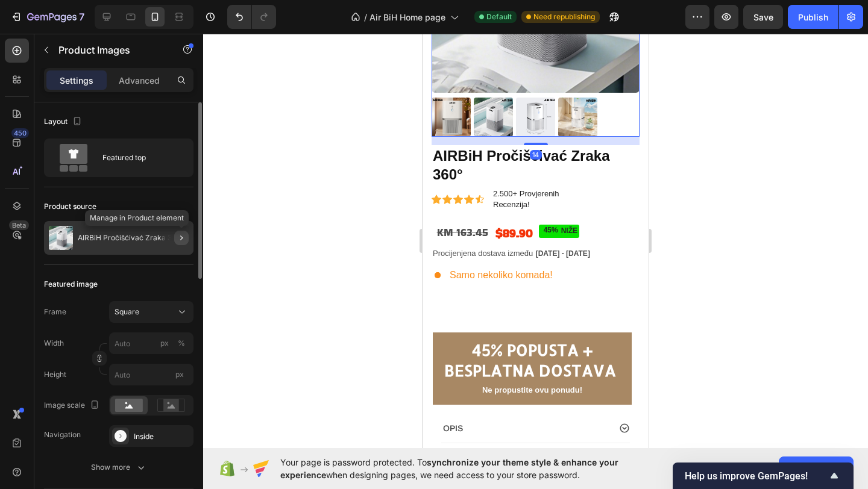
click at [180, 238] on icon "button" at bounding box center [182, 238] width 10 height 10
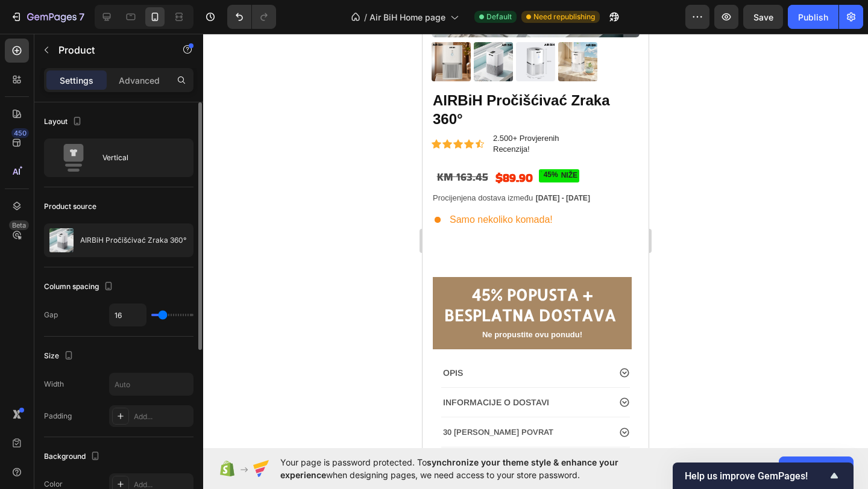
scroll to position [255, 0]
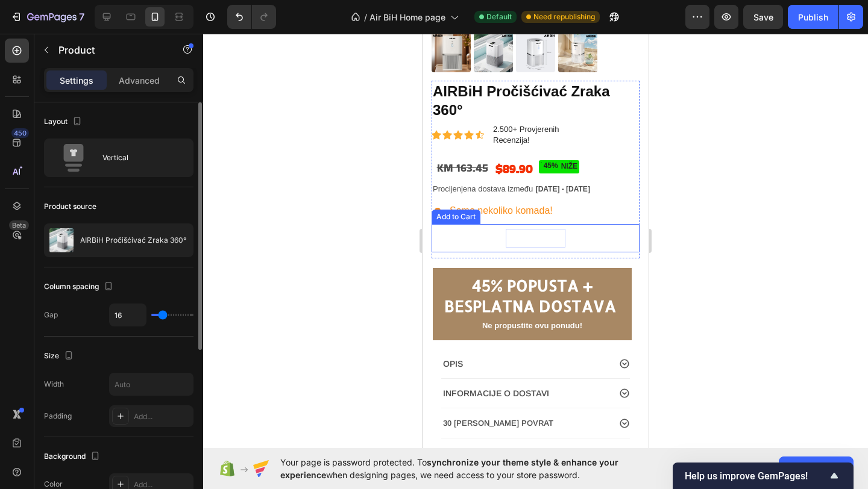
click at [526, 239] on div "Out of stock" at bounding box center [536, 238] width 60 height 19
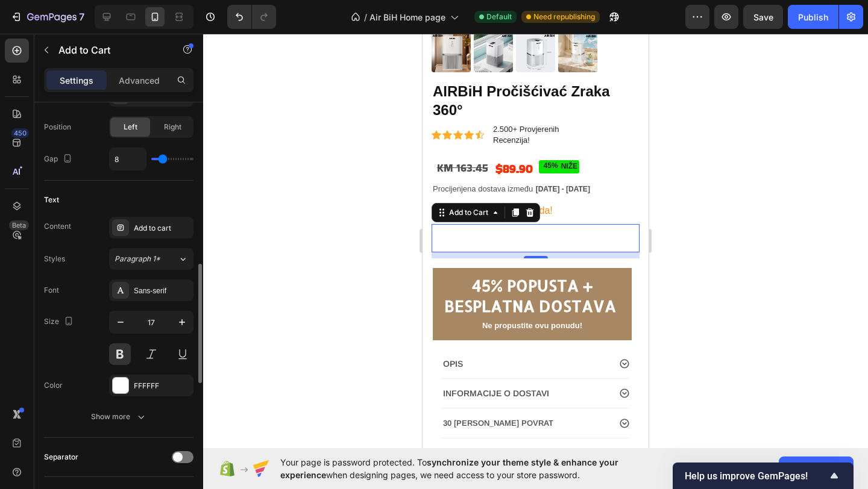
scroll to position [554, 0]
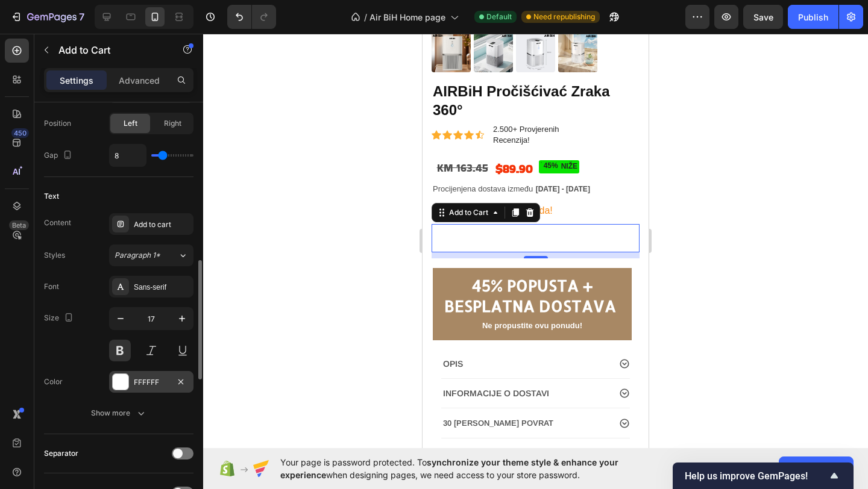
click at [141, 384] on div "FFFFFF" at bounding box center [151, 382] width 35 height 11
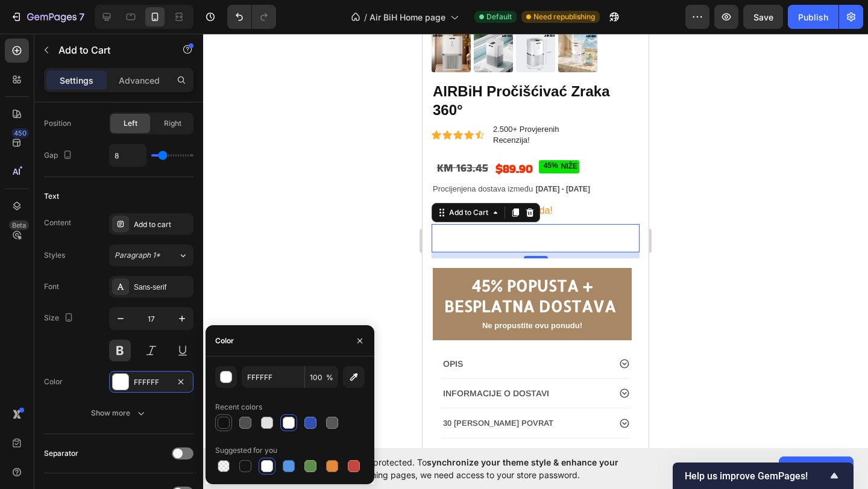
click at [222, 425] on div at bounding box center [224, 423] width 12 height 12
click at [286, 419] on div at bounding box center [289, 423] width 12 height 12
type input "FFFFFF"
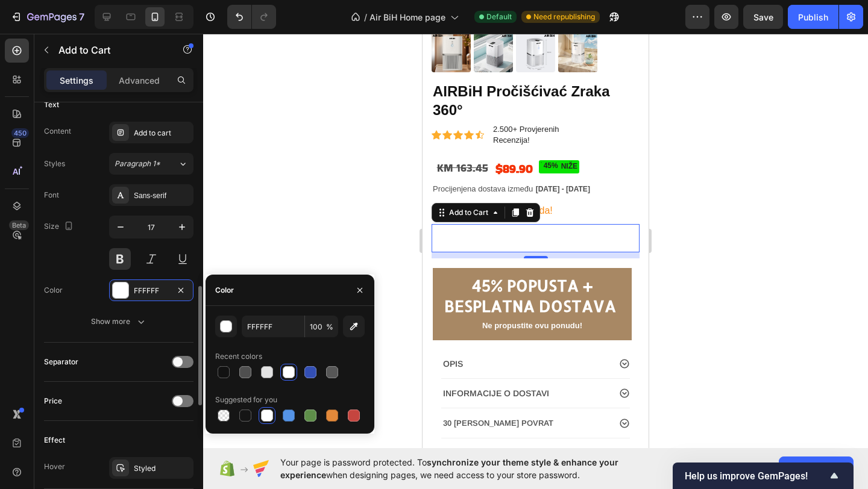
click at [462, 242] on button "Out of stock" at bounding box center [536, 238] width 208 height 28
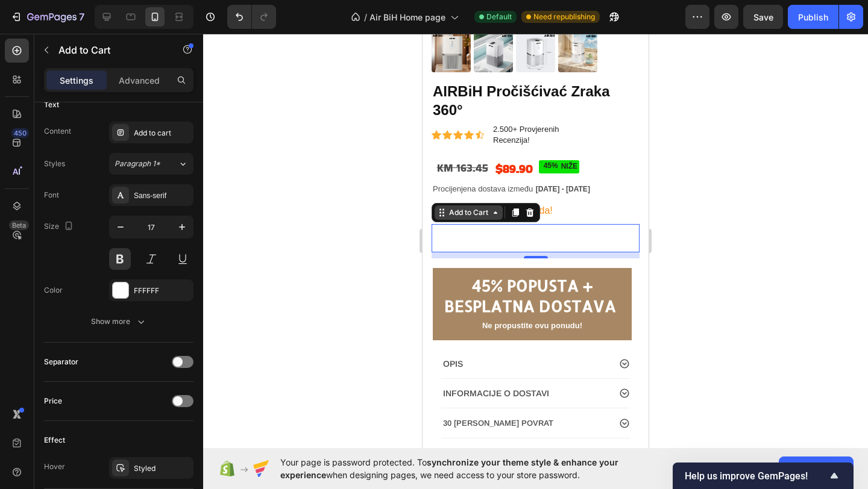
click at [486, 220] on div "Add to Cart" at bounding box center [469, 213] width 68 height 14
click at [482, 216] on div "Add to Cart" at bounding box center [469, 212] width 44 height 11
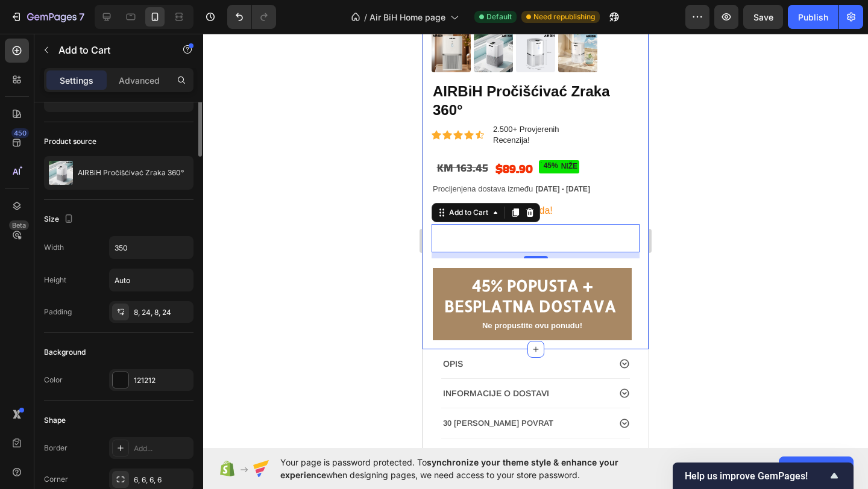
scroll to position [0, 0]
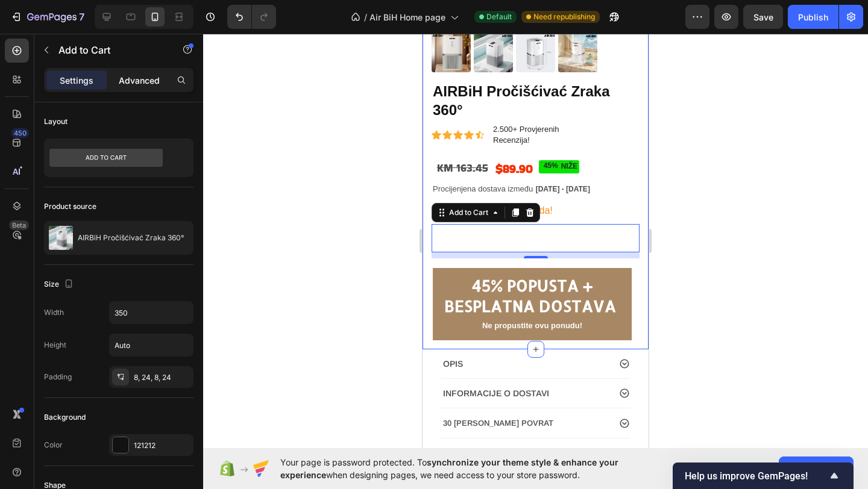
click at [138, 82] on p "Advanced" at bounding box center [139, 80] width 41 height 13
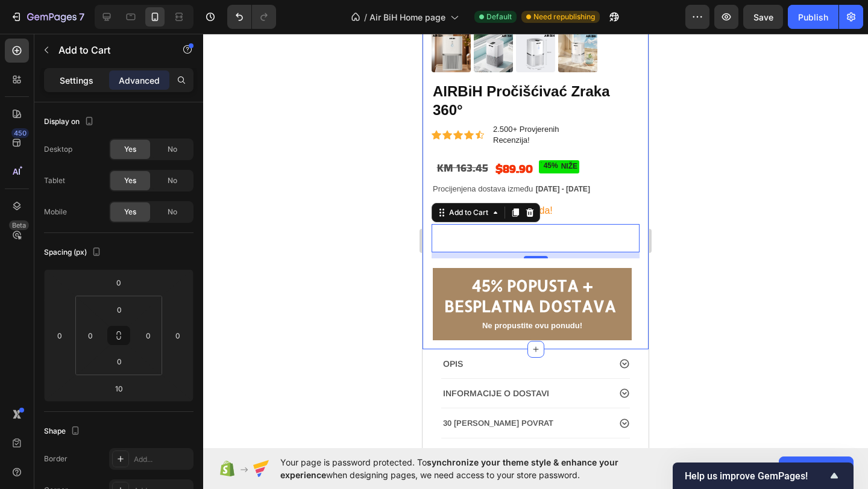
click at [84, 80] on p "Settings" at bounding box center [77, 80] width 34 height 13
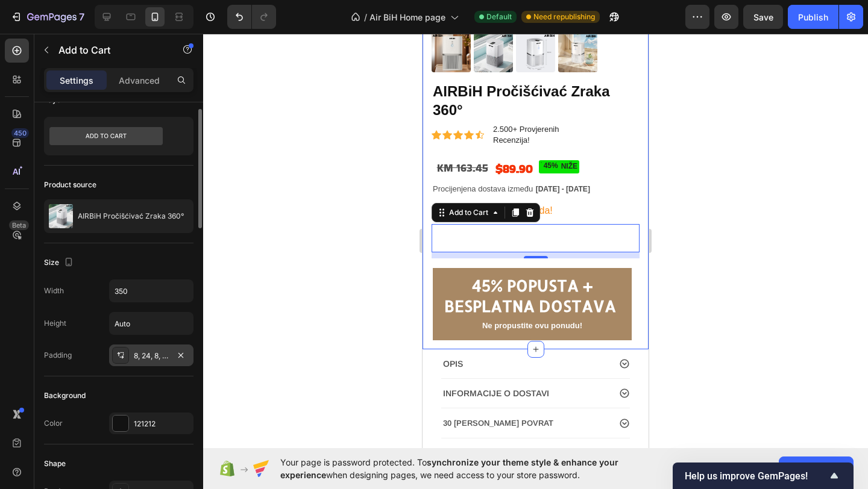
scroll to position [24, 0]
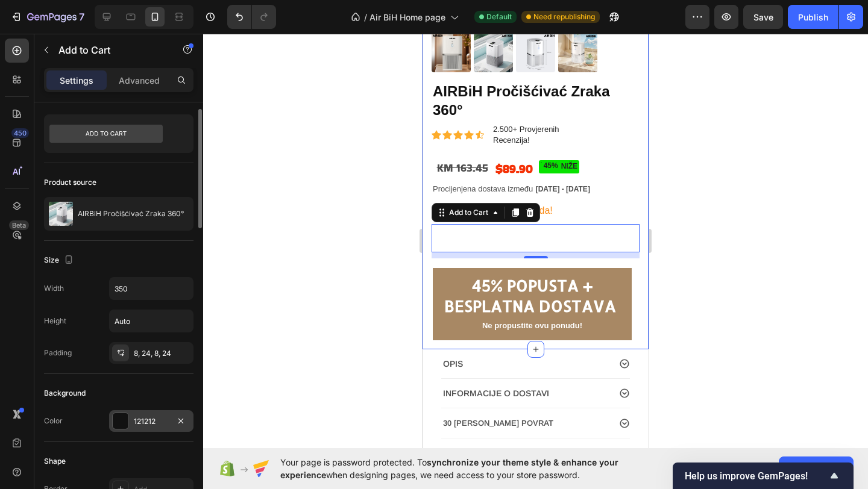
click at [138, 423] on div "121212" at bounding box center [151, 421] width 35 height 11
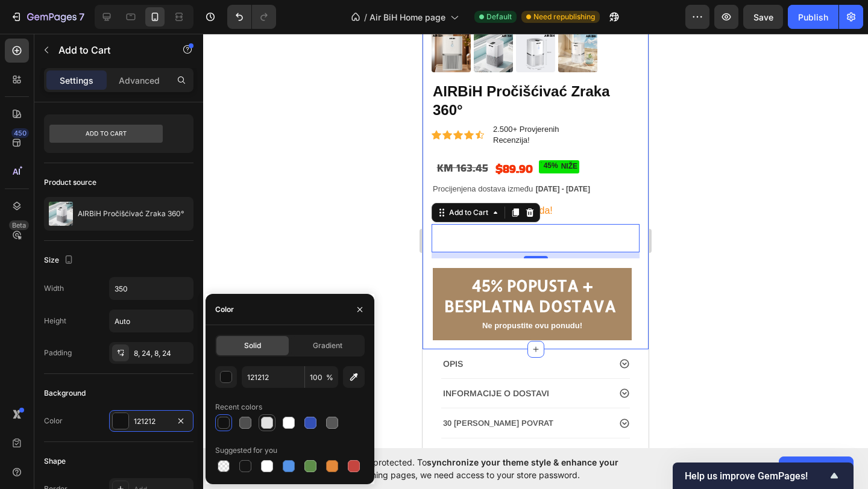
click at [271, 423] on div at bounding box center [267, 423] width 12 height 12
click at [291, 423] on div at bounding box center [289, 423] width 12 height 12
click at [319, 423] on div at bounding box center [289, 423] width 149 height 17
click at [222, 427] on div at bounding box center [224, 423] width 12 height 12
click at [253, 427] on div at bounding box center [245, 423] width 17 height 17
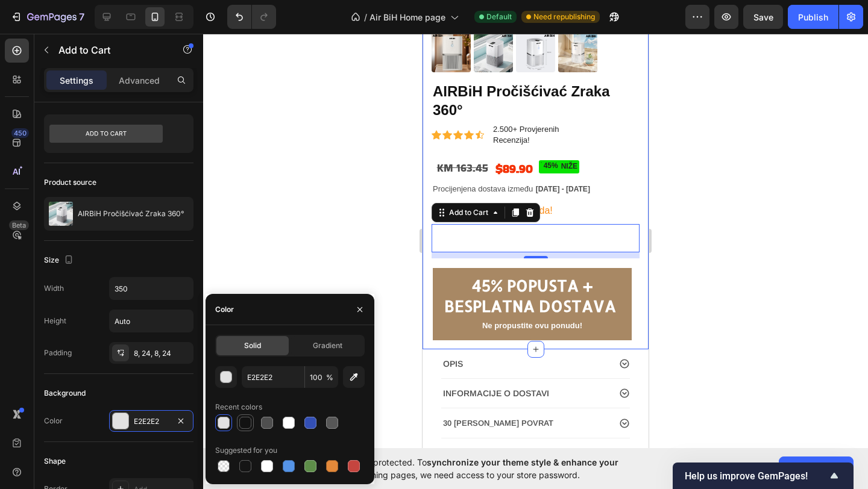
type input "121212"
click at [180, 389] on div "Background" at bounding box center [118, 393] width 149 height 19
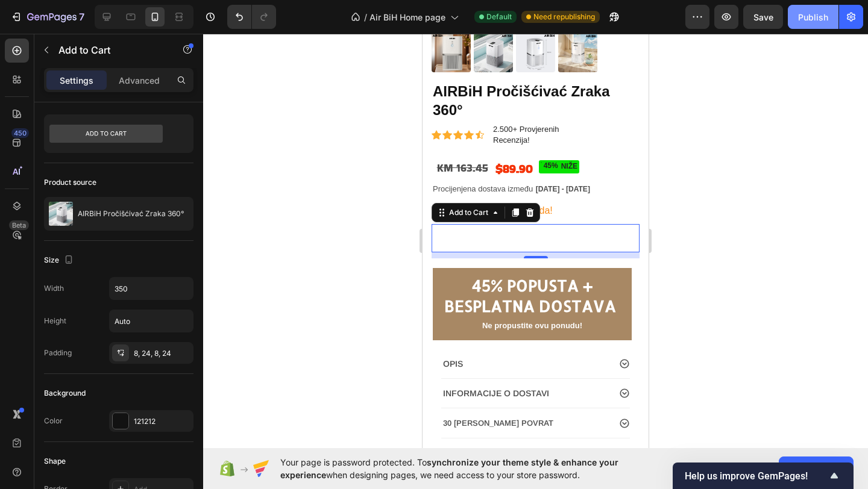
click at [806, 16] on div "Publish" at bounding box center [813, 17] width 30 height 13
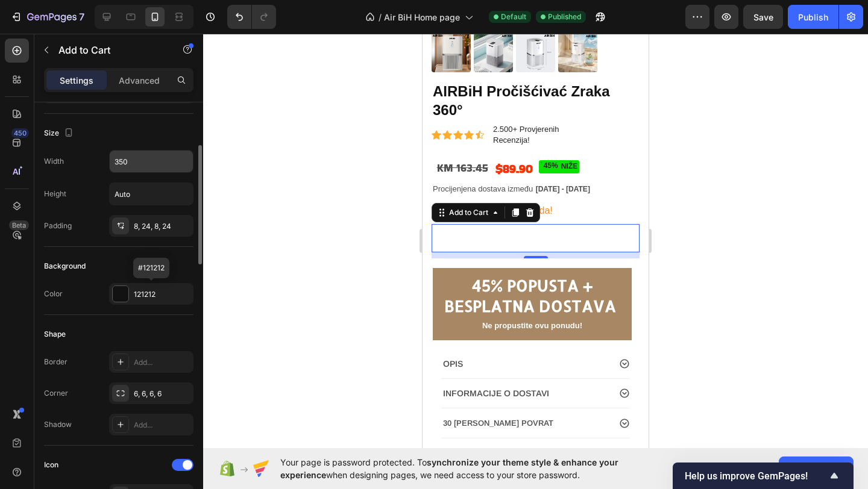
scroll to position [231, 0]
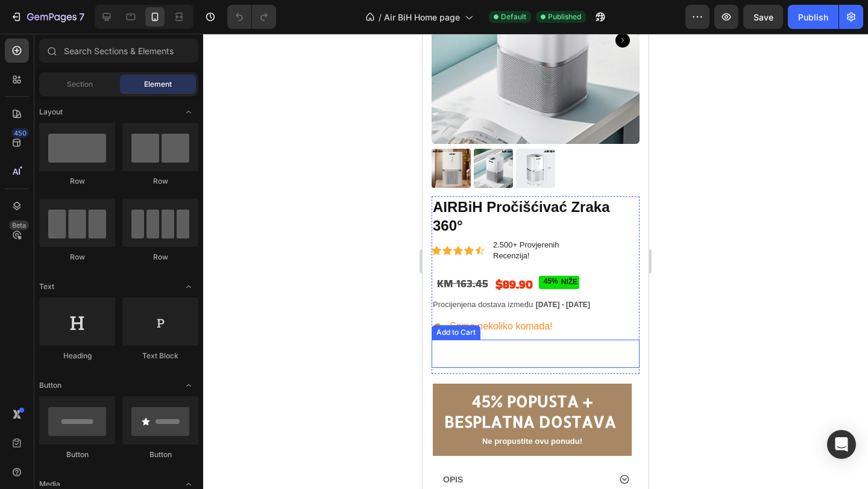
click at [472, 359] on button "Out of stock" at bounding box center [536, 354] width 208 height 28
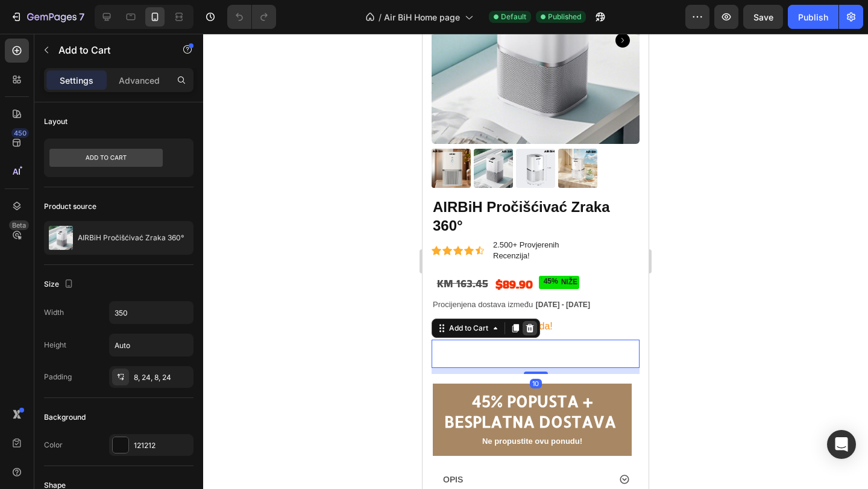
click at [532, 330] on icon at bounding box center [530, 328] width 8 height 8
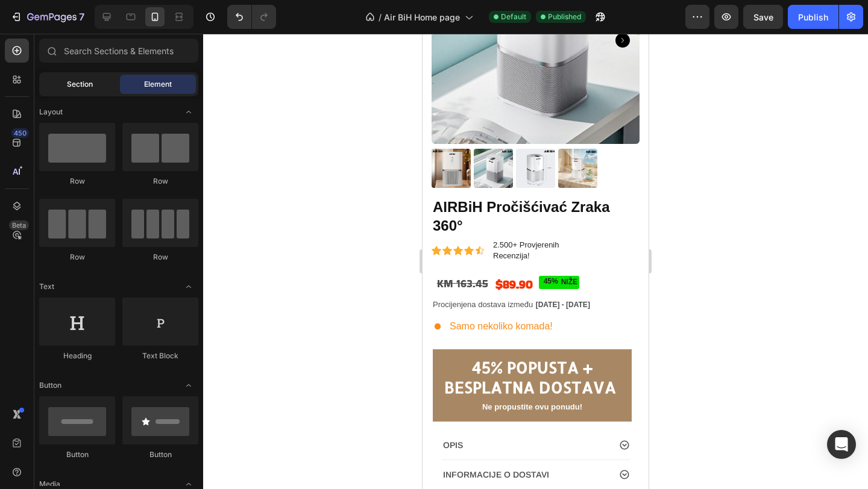
click at [89, 83] on span "Section" at bounding box center [80, 84] width 26 height 11
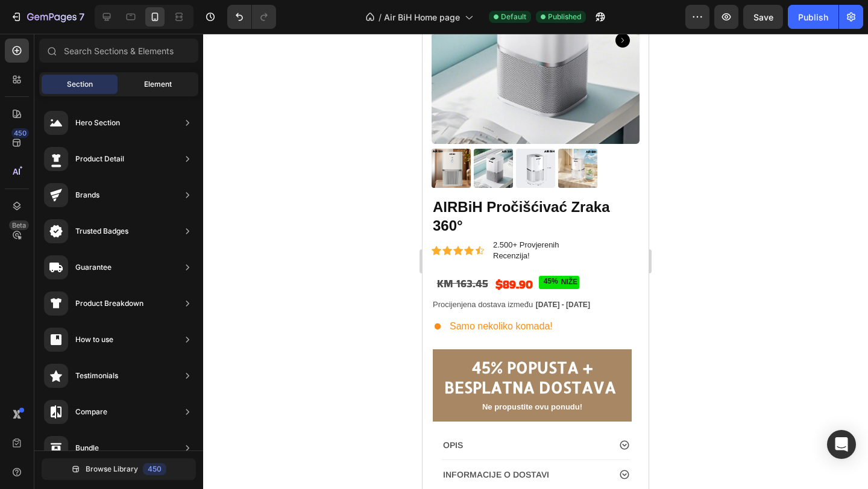
click at [147, 81] on span "Element" at bounding box center [158, 84] width 28 height 11
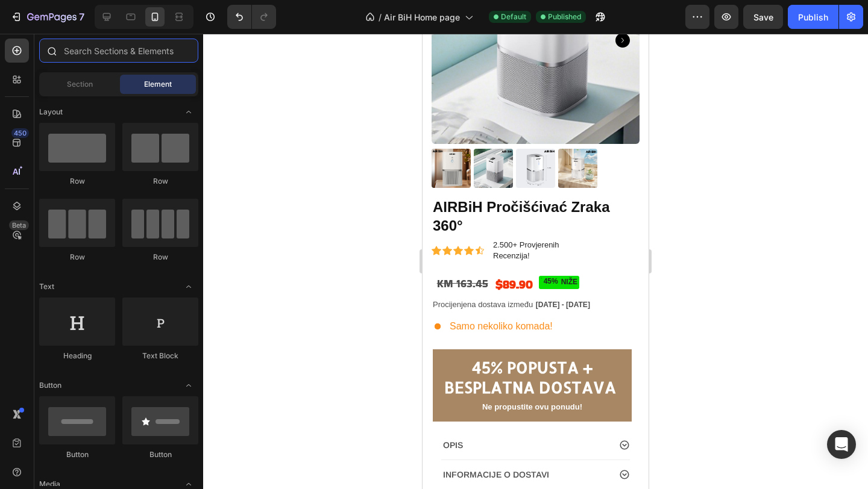
click at [126, 44] on input "text" at bounding box center [118, 51] width 159 height 24
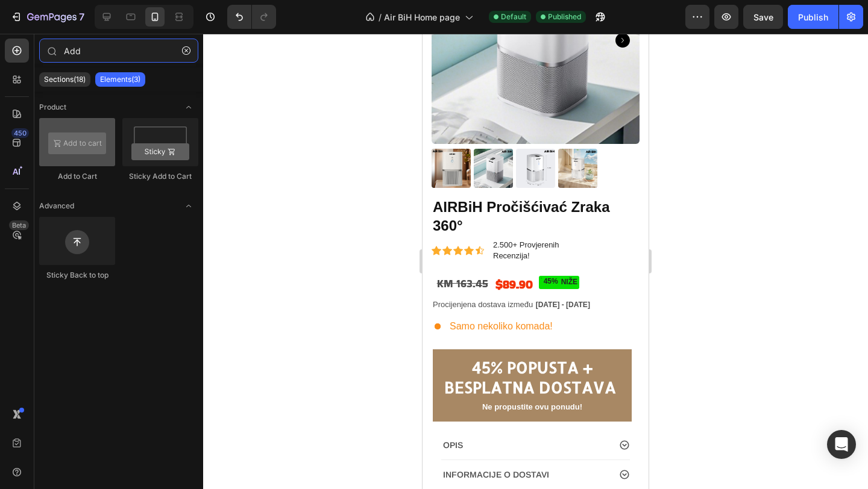
type input "Add"
click at [77, 152] on div at bounding box center [77, 142] width 76 height 48
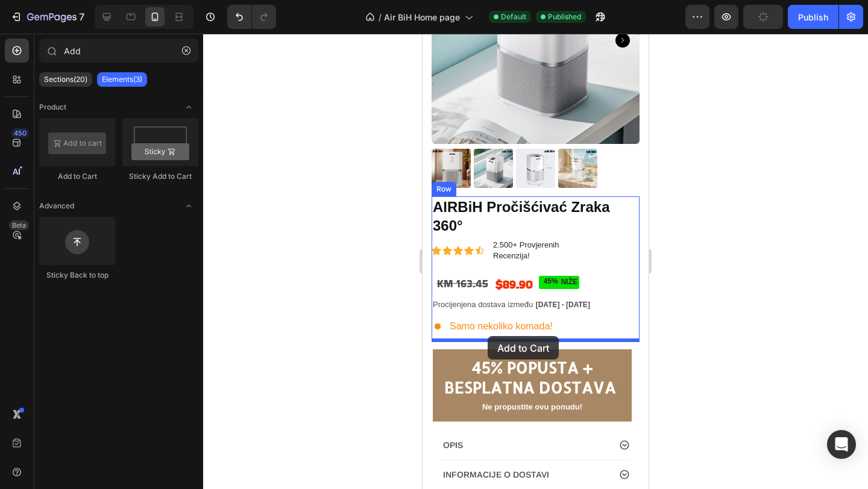
drag, startPoint x: 510, startPoint y: 182, endPoint x: 488, endPoint y: 336, distance: 156.0
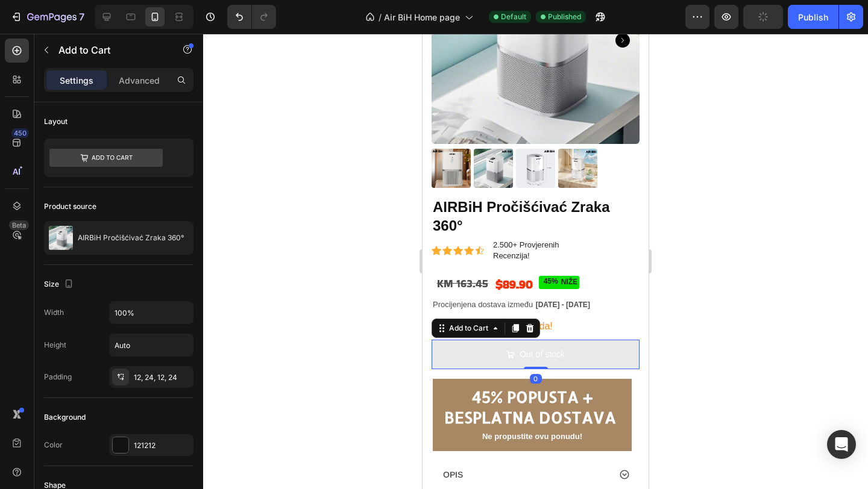
click at [479, 356] on button "Out of stock" at bounding box center [536, 355] width 208 height 30
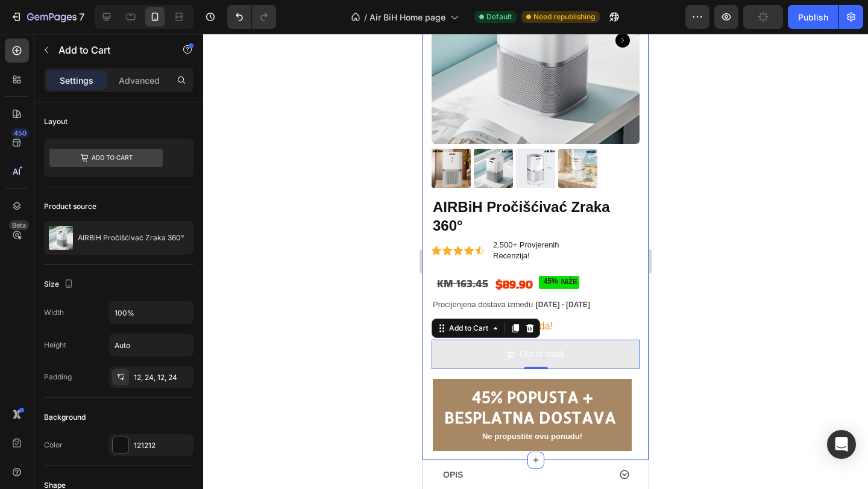
click at [640, 183] on div "Product Images AIRBiH Pročišćivać Zraka 360° Product Title Icon Icon Icon Icon …" at bounding box center [536, 189] width 226 height 541
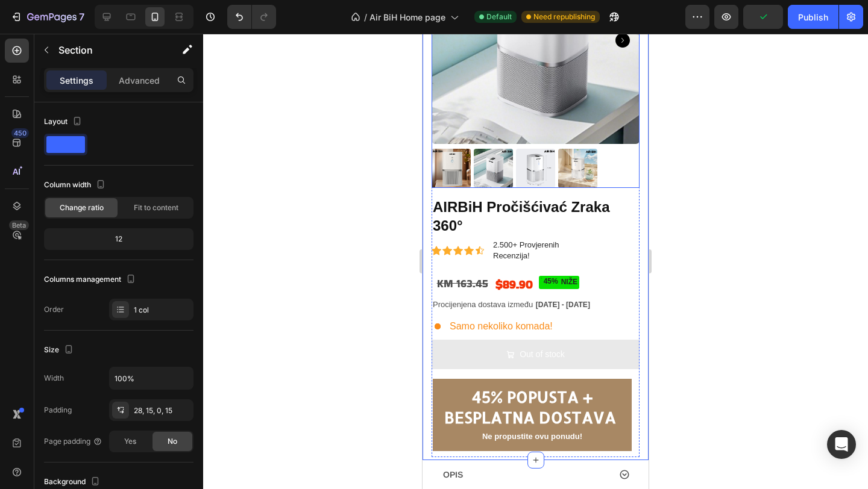
click at [621, 173] on div at bounding box center [536, 168] width 208 height 39
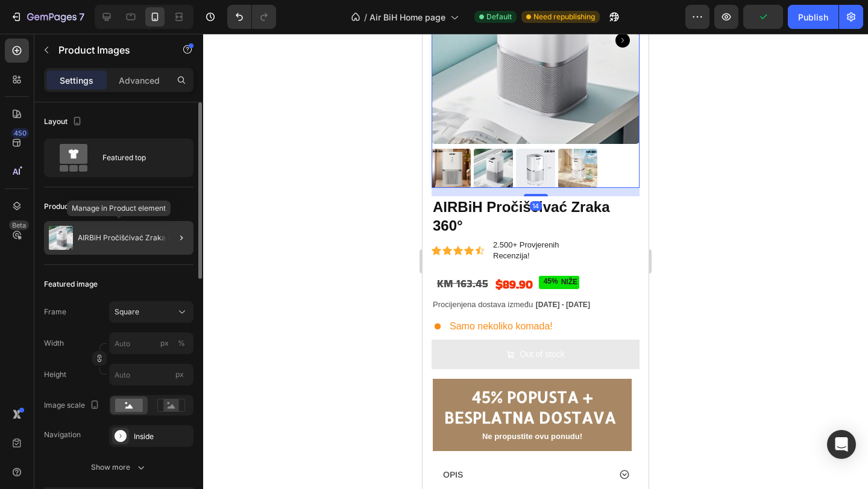
click at [151, 246] on div "AIRBiH Pročišćivać Zraka 360°" at bounding box center [118, 238] width 149 height 34
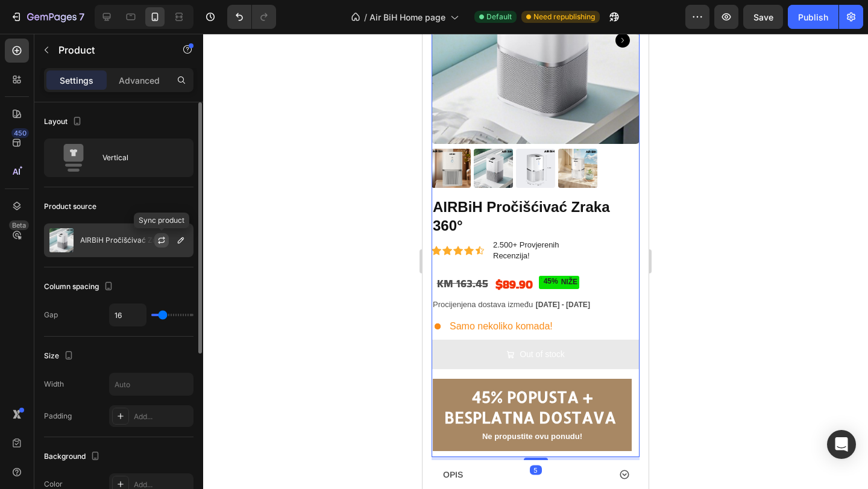
click at [164, 241] on icon "button" at bounding box center [161, 242] width 7 height 4
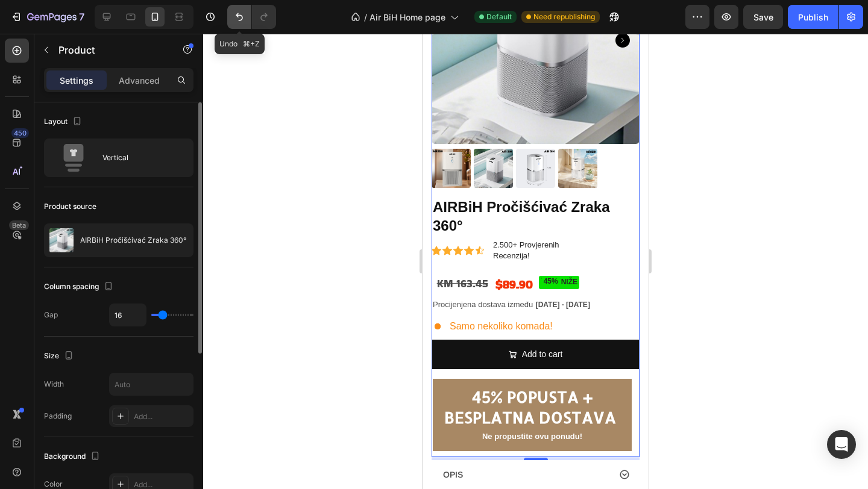
click at [240, 17] on icon "Undo/Redo" at bounding box center [239, 17] width 12 height 12
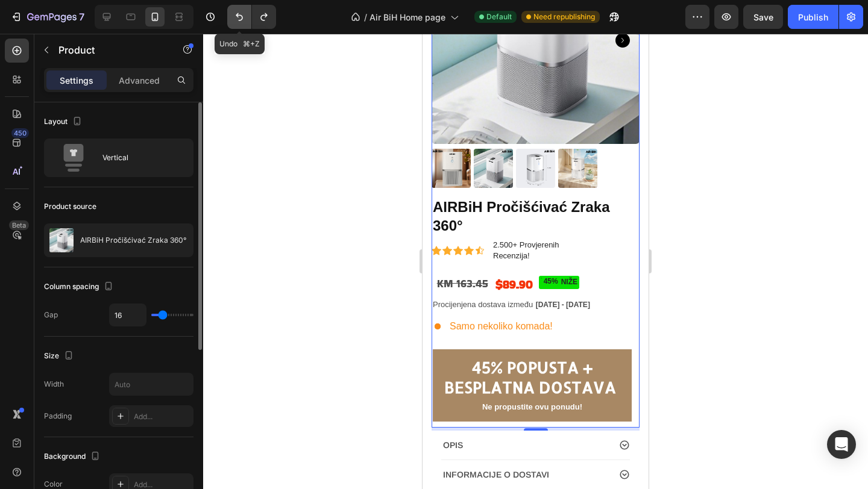
click at [240, 17] on icon "Undo/Redo" at bounding box center [239, 17] width 12 height 12
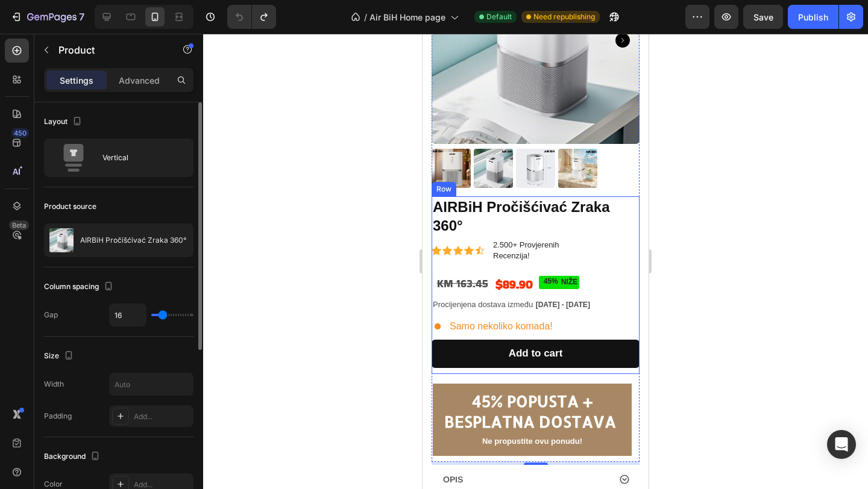
click at [620, 270] on div "AIRBiH Pročišćivać Zraka 360° Product Title Icon Icon Icon Icon Icon Icon List …" at bounding box center [536, 285] width 208 height 178
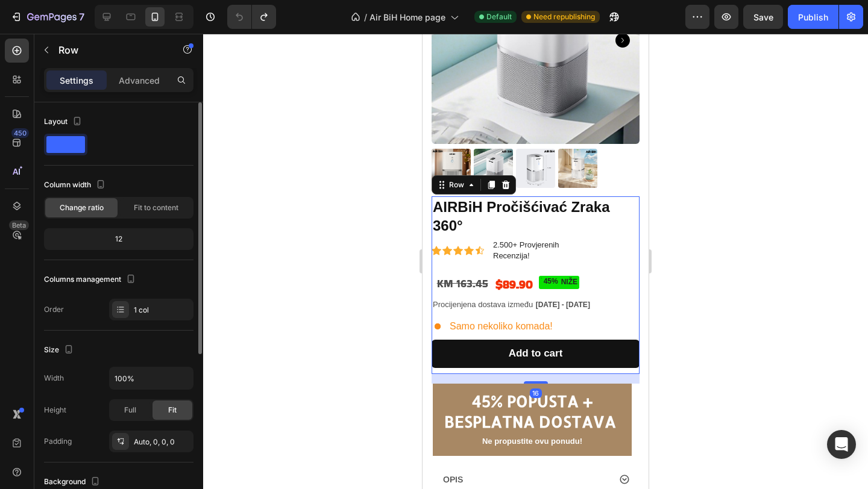
click at [737, 291] on div at bounding box center [535, 262] width 665 height 456
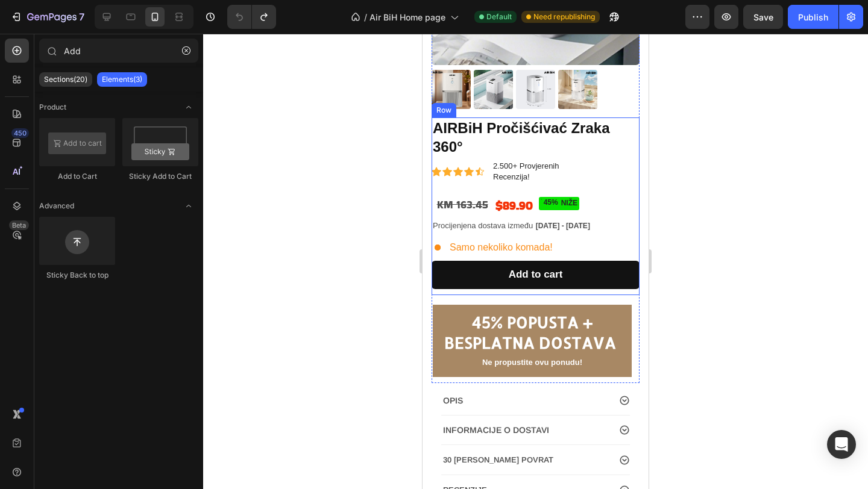
scroll to position [219, 0]
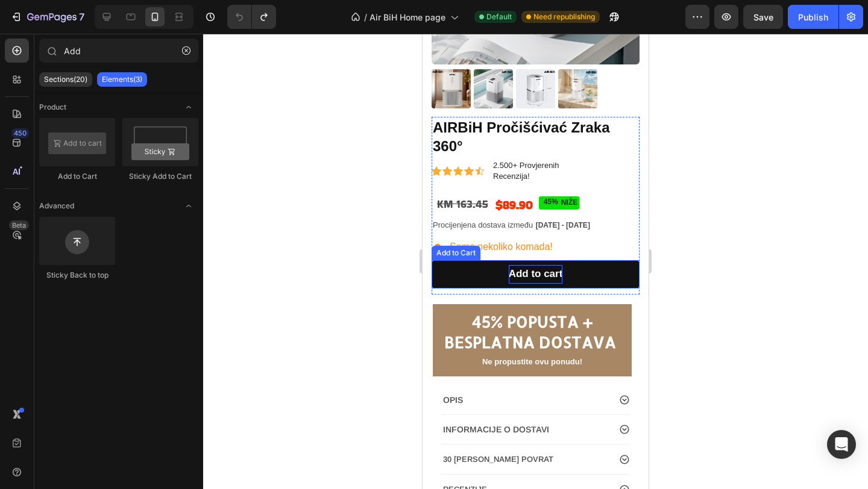
click at [558, 275] on div "Add to cart" at bounding box center [536, 274] width 54 height 19
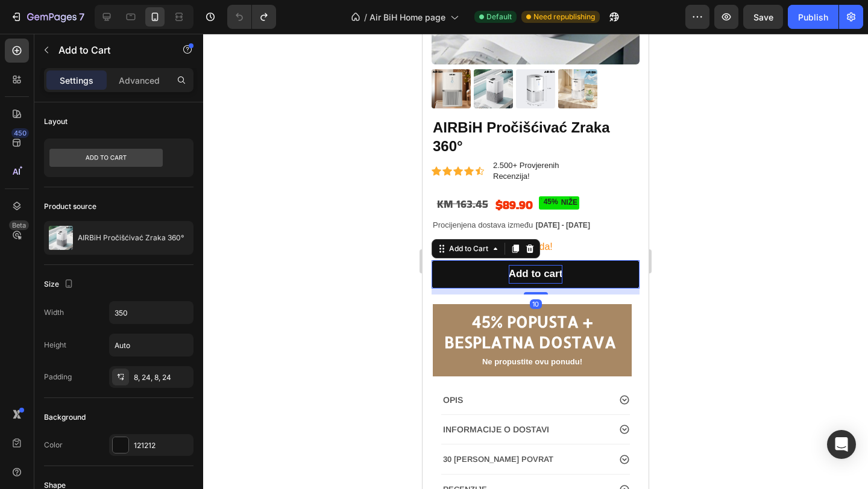
click at [545, 273] on div "Add to cart" at bounding box center [536, 274] width 54 height 19
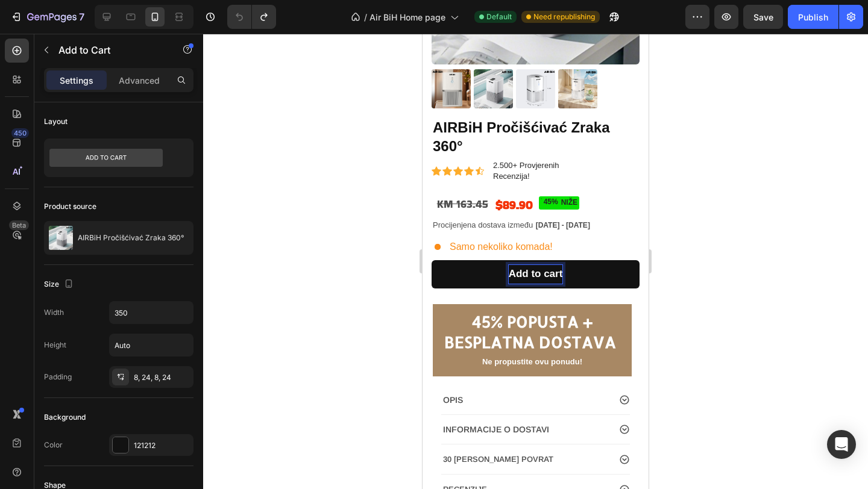
click at [562, 278] on p "Add to cart" at bounding box center [536, 274] width 54 height 19
drag, startPoint x: 562, startPoint y: 278, endPoint x: 507, endPoint y: 278, distance: 54.2
click at [507, 278] on button "Add to cart" at bounding box center [536, 274] width 208 height 28
copy p "Add to cart"
click at [381, 290] on div at bounding box center [535, 262] width 665 height 456
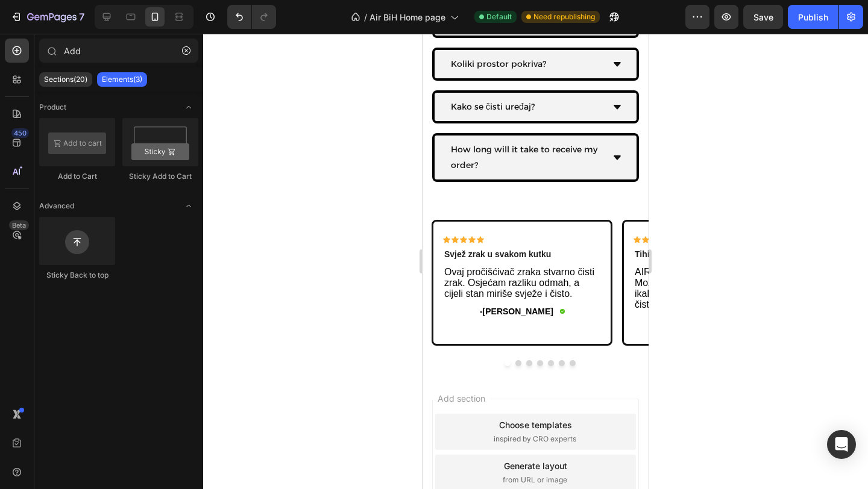
scroll to position [2670, 0]
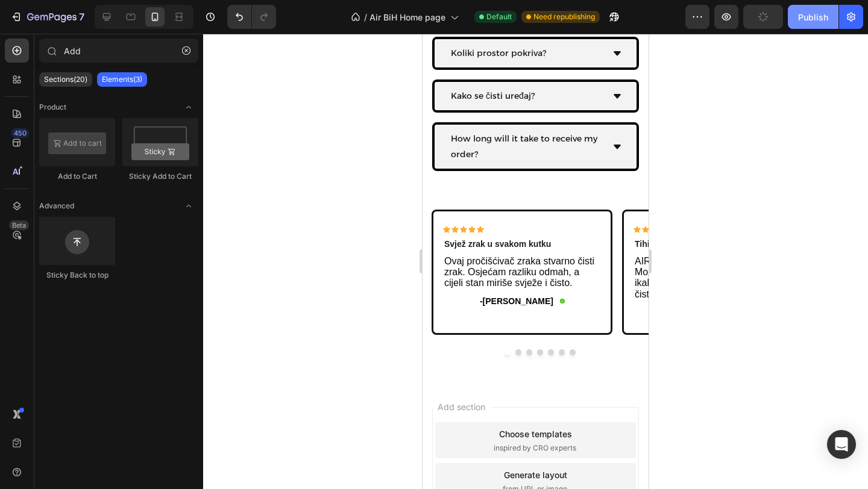
click at [821, 11] on div "Publish" at bounding box center [813, 17] width 30 height 13
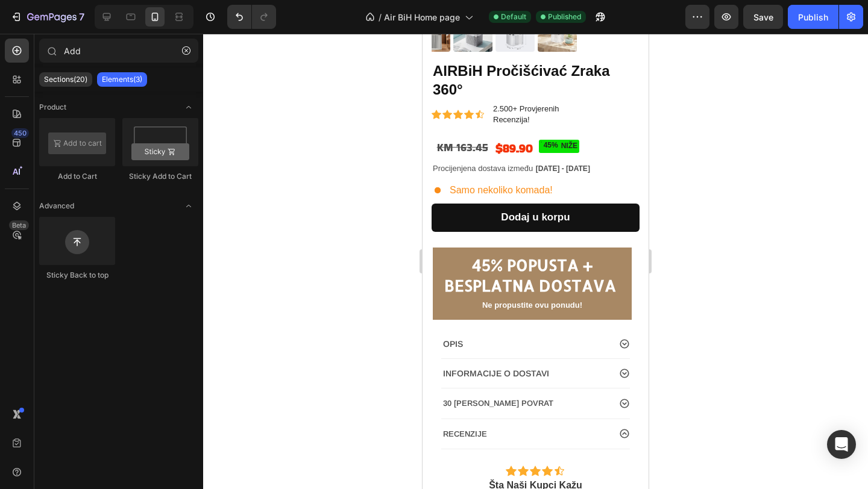
scroll to position [262, 0]
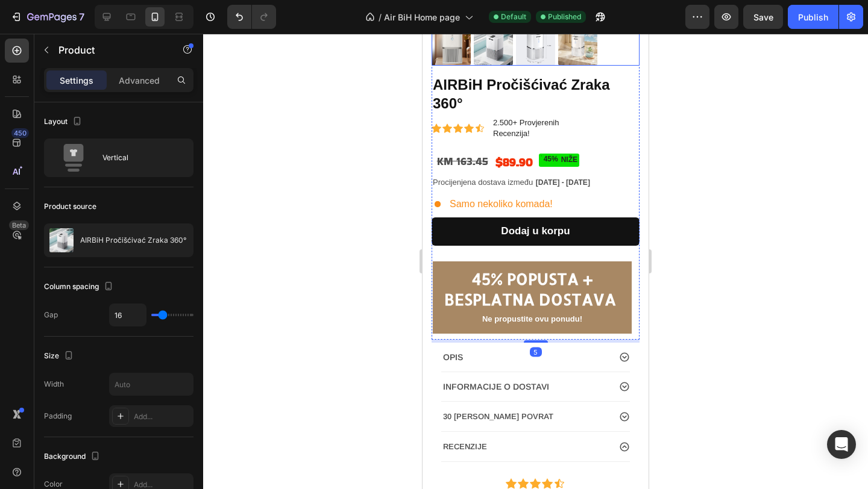
click at [623, 64] on div at bounding box center [536, 46] width 208 height 39
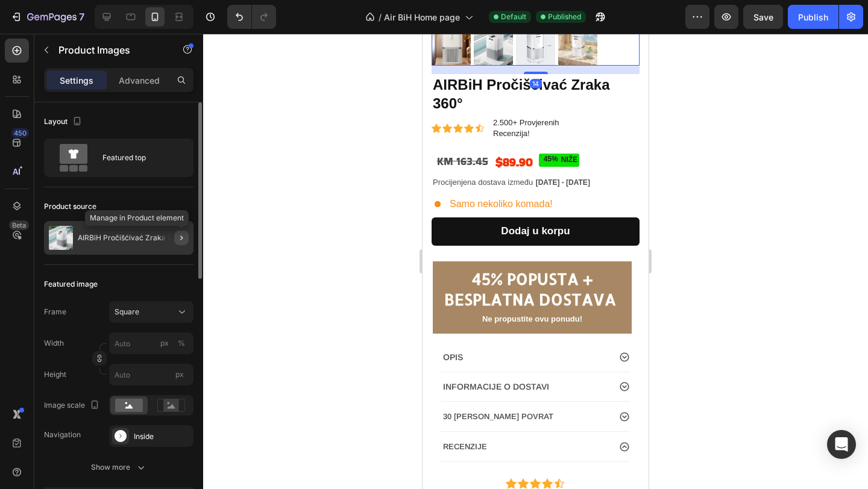
click at [180, 237] on icon "button" at bounding box center [182, 238] width 10 height 10
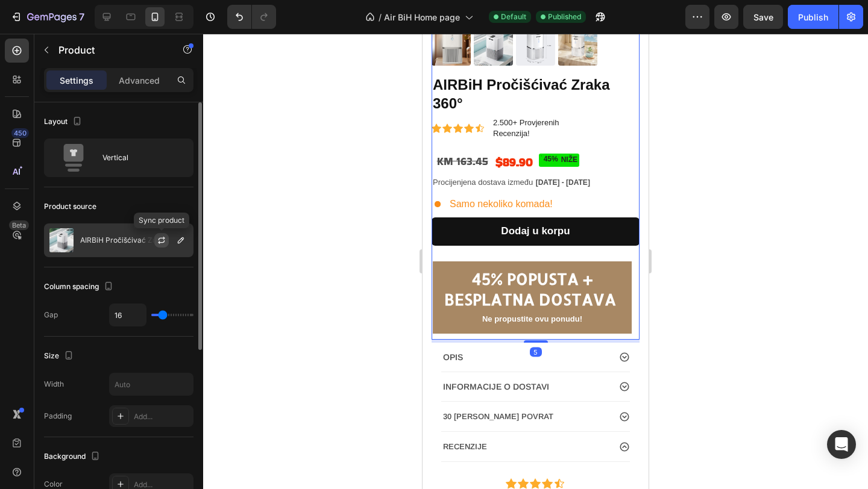
click at [164, 241] on icon "button" at bounding box center [161, 242] width 7 height 4
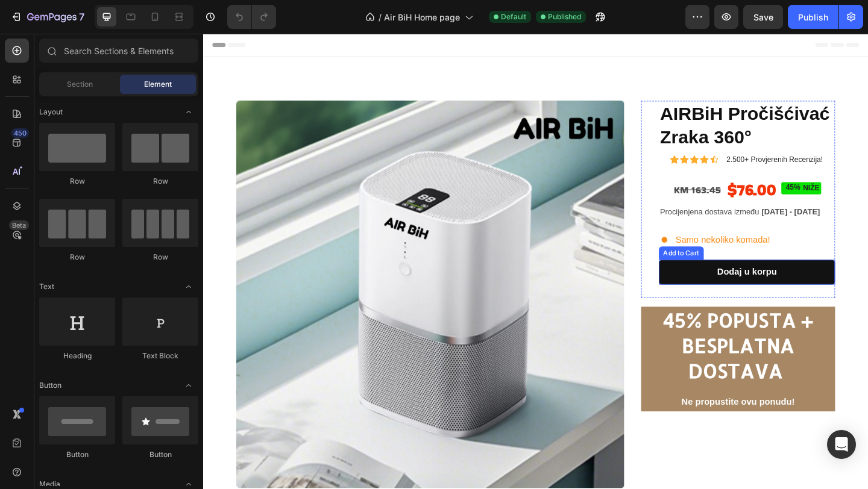
click at [792, 283] on button "Dodaj u korpu" at bounding box center [795, 293] width 192 height 27
